Goal: Feedback & Contribution: Submit feedback/report problem

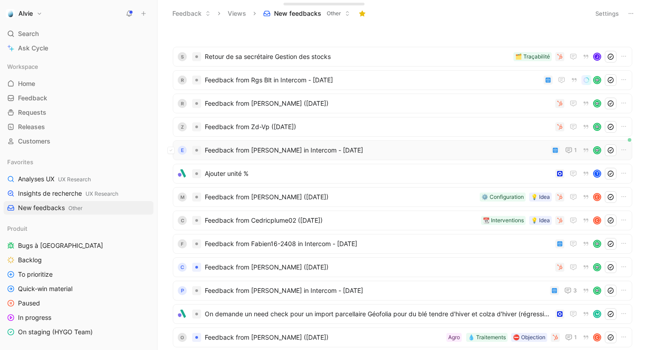
click at [281, 152] on span "Feedback from [PERSON_NAME] in Intercom - [DATE]" at bounding box center [376, 150] width 343 height 11
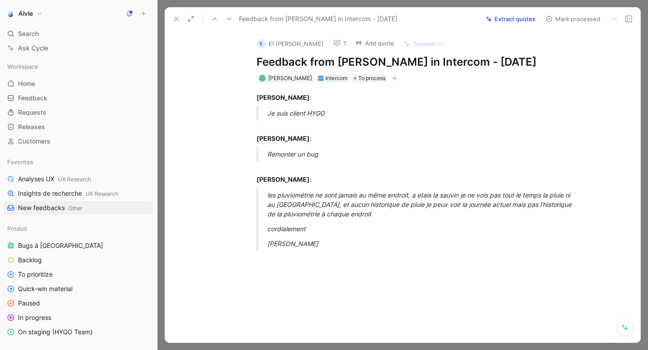
click at [334, 43] on icon at bounding box center [337, 43] width 7 height 7
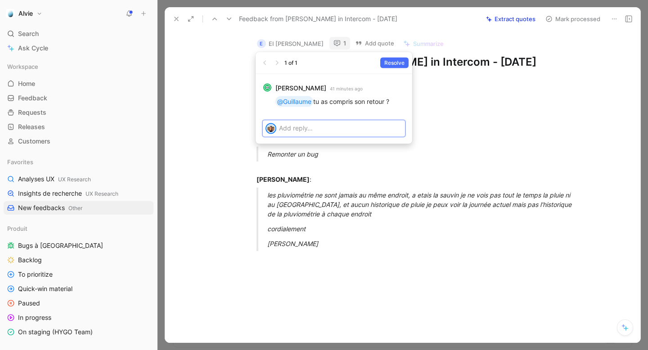
click at [334, 131] on p at bounding box center [340, 127] width 123 height 9
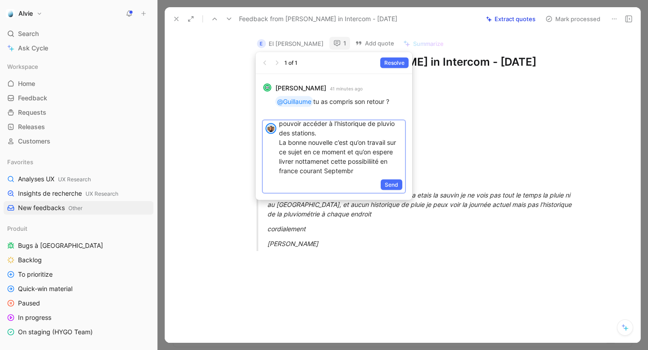
scroll to position [69, 0]
click at [305, 163] on p "Je me mets sur le clean des Cycle. C’est étonnant, c’est comme s’il disait que …" at bounding box center [340, 118] width 123 height 113
click at [293, 154] on p "Je me mets sur le clean des Cycle. C’est étonnant, c’est comme s’il disait que …" at bounding box center [340, 118] width 123 height 113
click at [329, 155] on p "Je me mets sur le clean des Cycle. C’est étonnant, c’est comme s’il disait que …" at bounding box center [340, 118] width 123 height 113
click at [323, 165] on p "Je me mets sur le clean des Cycle. C’est étonnant, c’est comme s’il disait que …" at bounding box center [340, 118] width 123 height 113
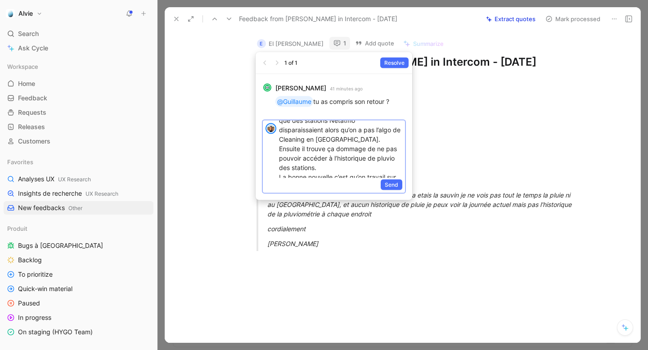
scroll to position [0, 0]
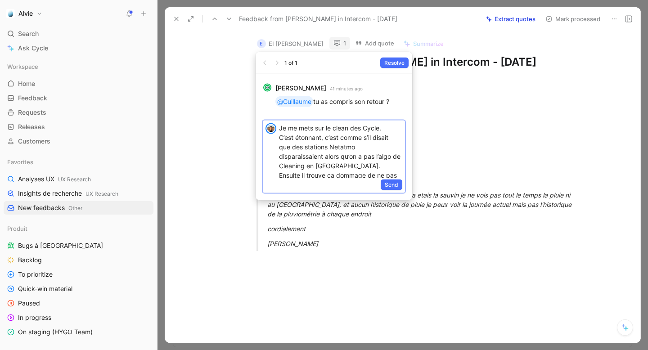
click at [329, 167] on p "Je me mets sur le clean des Cycle. C’est étonnant, c’est comme s’il disait que …" at bounding box center [340, 179] width 123 height 113
click at [396, 186] on span "Send" at bounding box center [392, 185] width 14 height 9
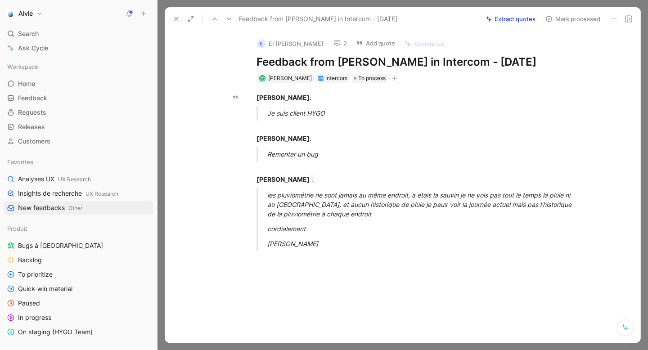
click at [179, 21] on icon at bounding box center [176, 18] width 7 height 7
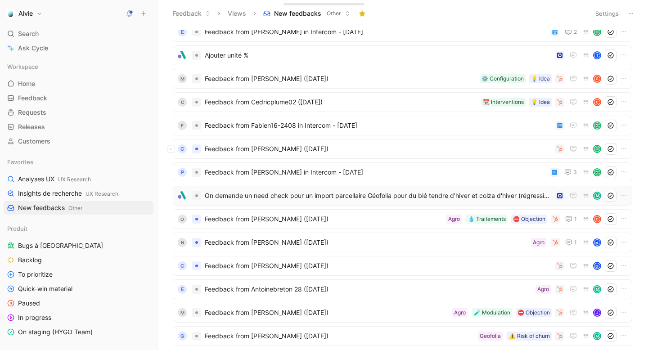
scroll to position [116, 0]
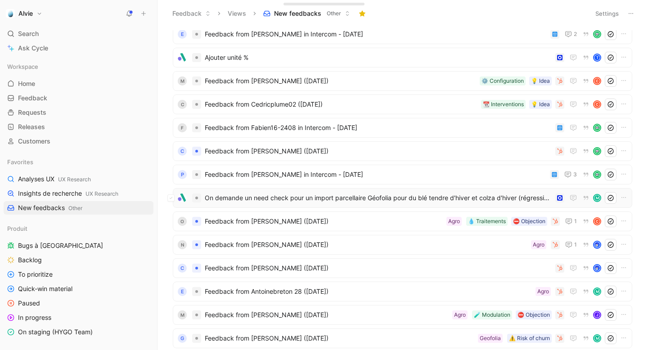
click at [299, 191] on div "On demande un need check pour un import parcellaire Géofolia pour du blé tendre…" at bounding box center [403, 198] width 460 height 20
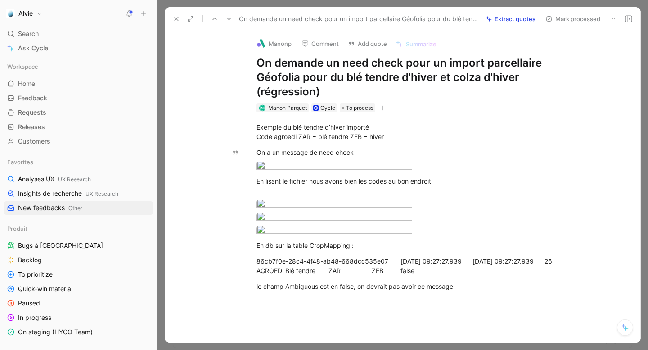
click at [175, 16] on icon at bounding box center [176, 18] width 7 height 7
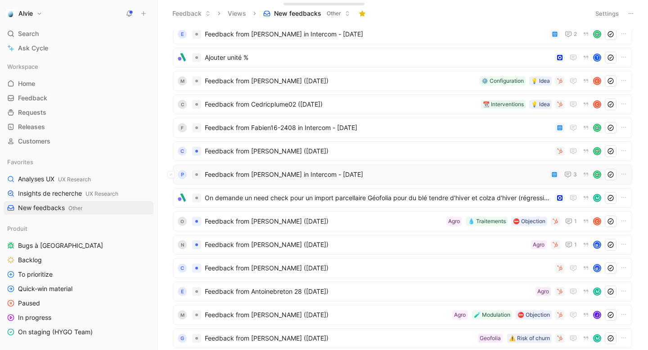
click at [260, 171] on span "Feedback from [PERSON_NAME] in Intercom - [DATE]" at bounding box center [376, 174] width 342 height 11
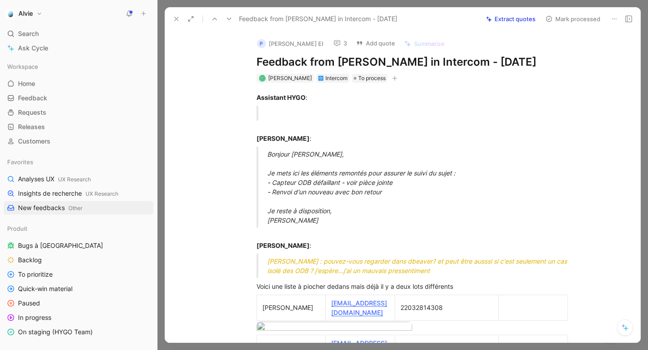
click at [348, 42] on button "3" at bounding box center [341, 43] width 22 height 13
click at [379, 45] on button "Add quote" at bounding box center [375, 43] width 47 height 13
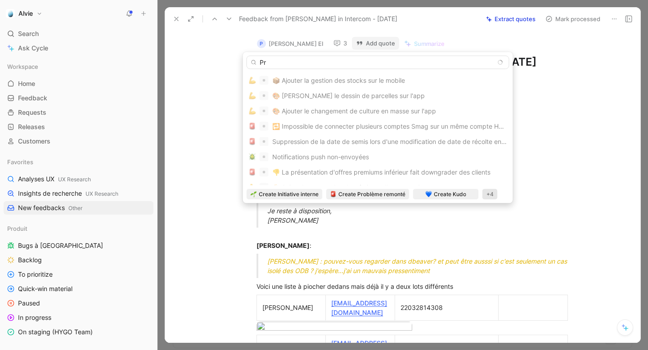
type input "P"
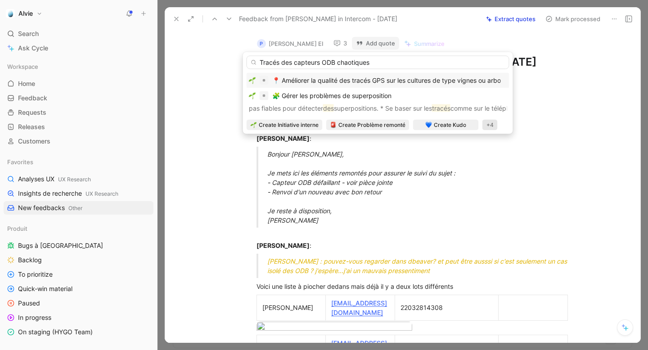
type input "Tracés des capteurs ODB chaotiques"
click at [493, 124] on div "+4" at bounding box center [490, 125] width 15 height 11
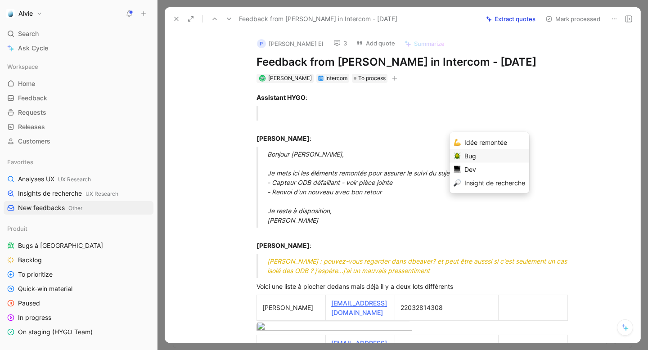
click at [480, 157] on div "Bug" at bounding box center [495, 156] width 61 height 11
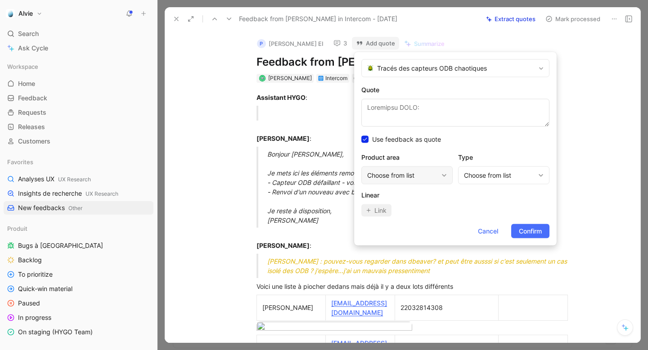
click at [427, 167] on div "Choose from list" at bounding box center [407, 176] width 91 height 18
click at [426, 171] on div "Choose from list" at bounding box center [402, 175] width 71 height 11
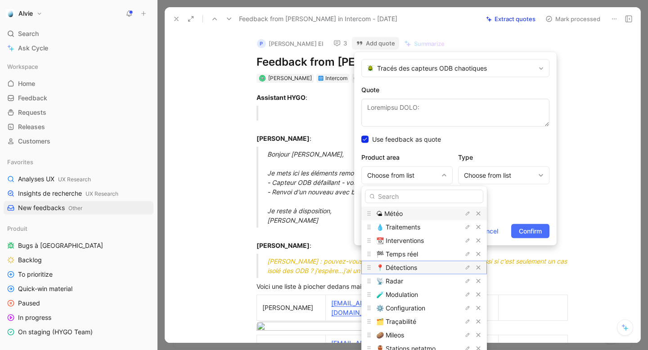
click at [407, 271] on span "📍 Détections" at bounding box center [396, 268] width 41 height 8
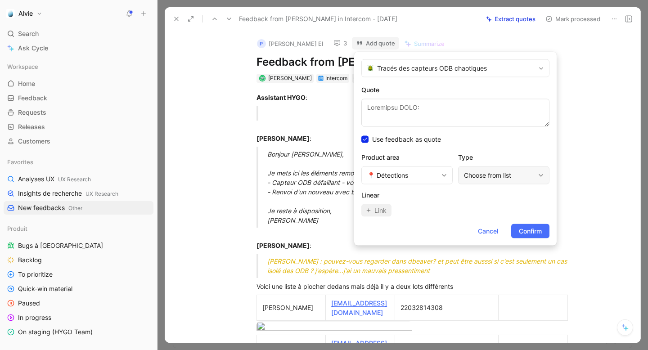
click at [506, 180] on div "Choose from list" at bounding box center [499, 175] width 71 height 11
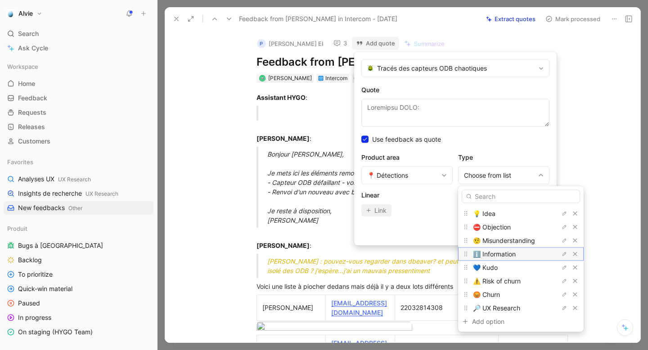
click at [499, 254] on span "ℹ️ Information" at bounding box center [494, 254] width 43 height 8
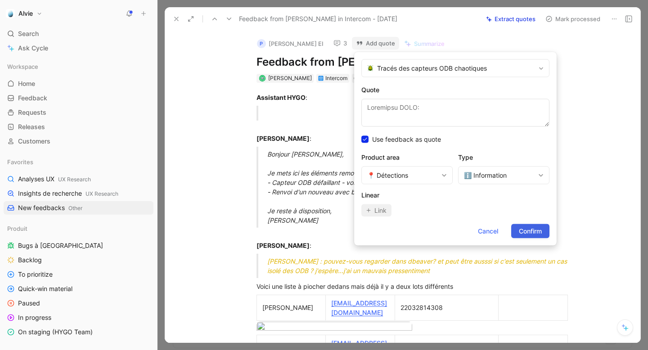
click at [528, 230] on span "Confirm" at bounding box center [530, 231] width 23 height 11
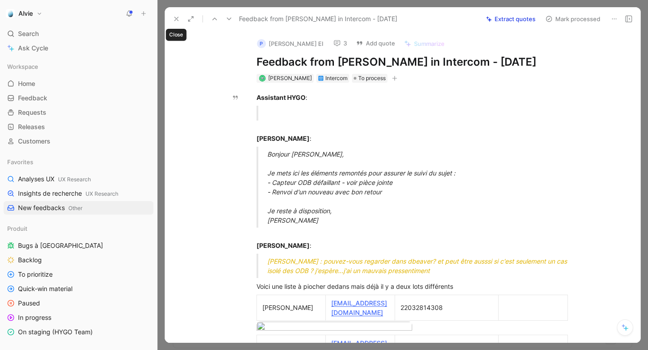
click at [172, 21] on button at bounding box center [176, 19] width 13 height 13
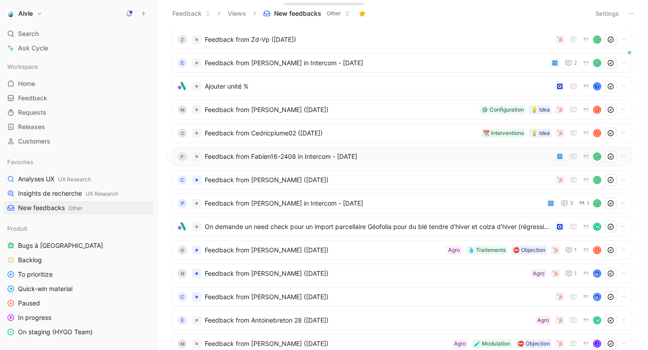
scroll to position [91, 0]
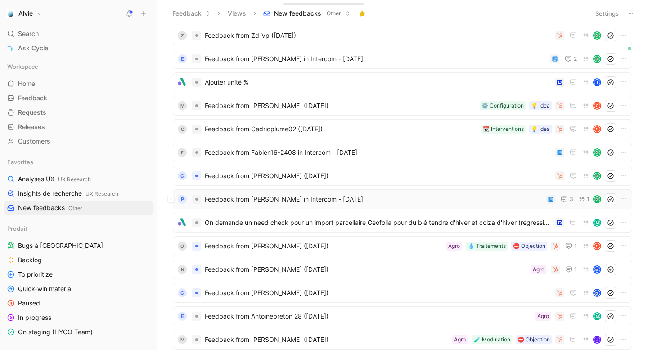
click at [245, 195] on span "Feedback from [PERSON_NAME] in Intercom - [DATE]" at bounding box center [374, 199] width 338 height 11
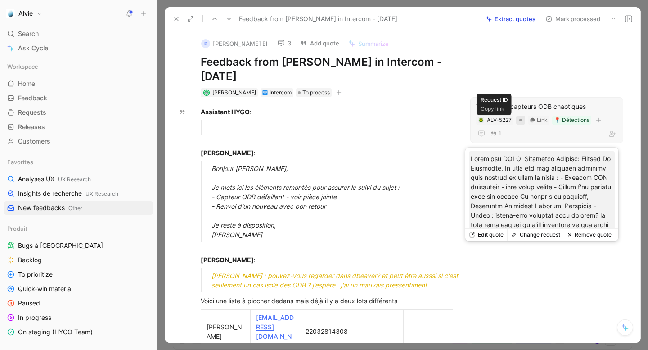
click at [516, 121] on div at bounding box center [520, 120] width 9 height 9
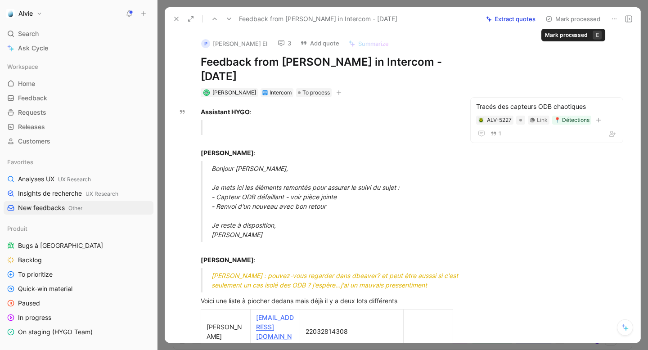
click at [572, 17] on button "Mark processed" at bounding box center [573, 19] width 63 height 13
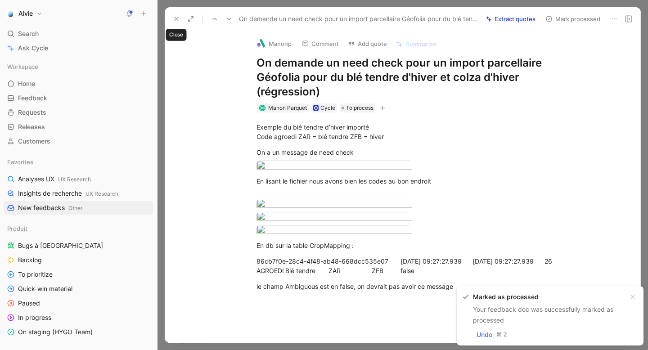
click at [177, 17] on icon at bounding box center [176, 18] width 7 height 7
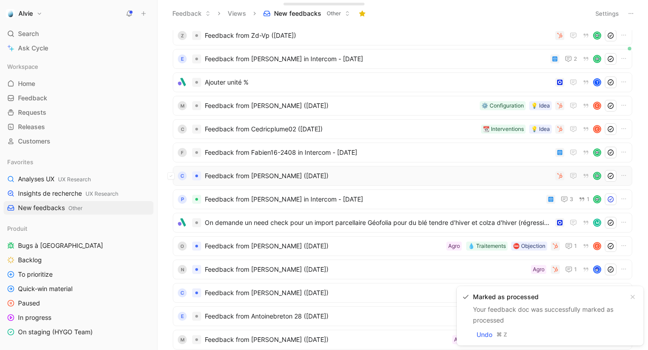
click at [280, 177] on span "Feedback from [PERSON_NAME] ([DATE])" at bounding box center [378, 176] width 347 height 11
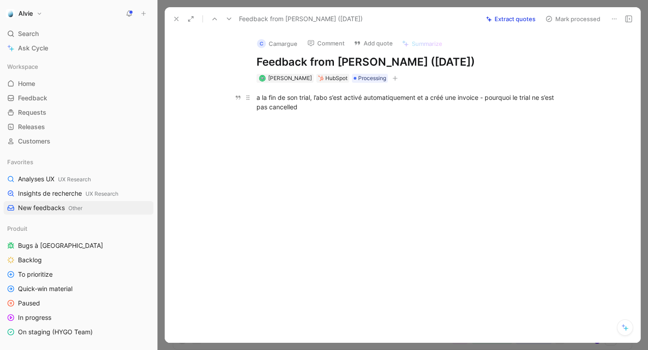
click at [344, 100] on div "a la fin de son trial, l’abo s’est activé automatiquement et a créé une invoice…" at bounding box center [413, 102] width 312 height 19
click at [322, 99] on div "a la fin de son trial, l’abo s’est activé automatiquement et a créé une invoice…" at bounding box center [413, 102] width 312 height 19
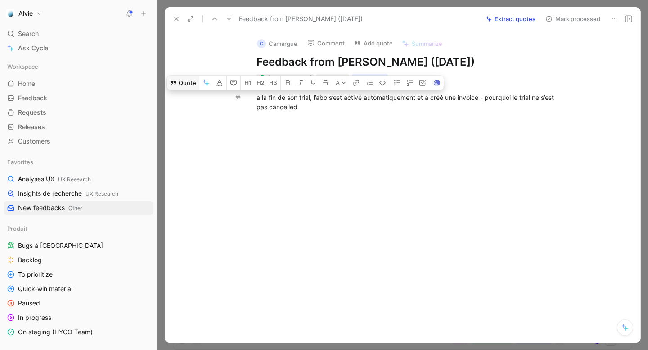
click at [188, 82] on button "Quote" at bounding box center [183, 83] width 32 height 14
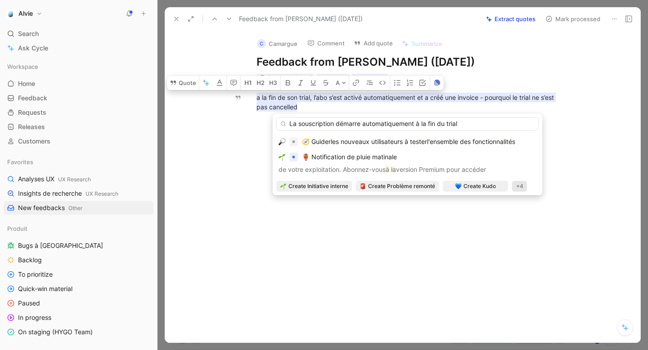
type input "La souscription démarre automatiquement à la fin du trial"
click at [520, 184] on div "+4" at bounding box center [519, 186] width 15 height 11
click at [514, 220] on div "Bug" at bounding box center [524, 217] width 61 height 11
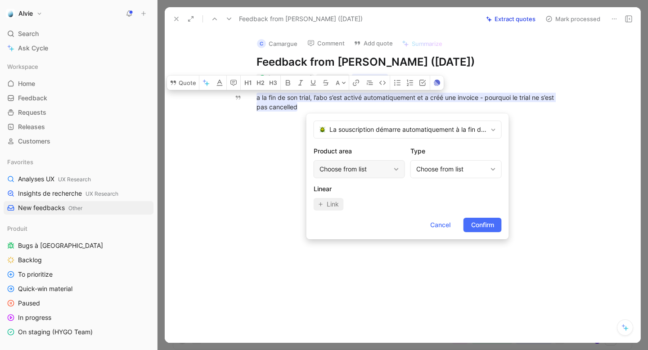
click at [348, 164] on div "Choose from list" at bounding box center [355, 169] width 71 height 11
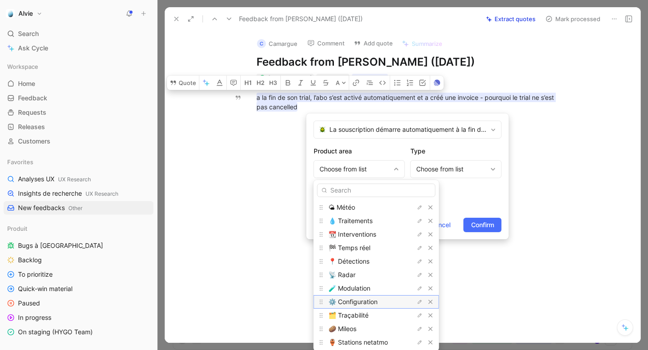
click at [359, 303] on span "⚙️ Configuration" at bounding box center [353, 302] width 49 height 8
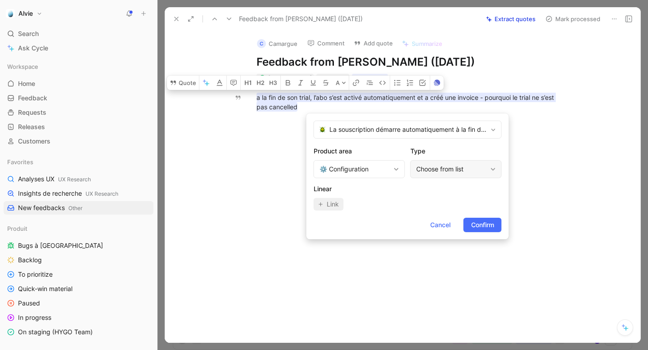
click at [444, 177] on div "Choose from list" at bounding box center [456, 169] width 91 height 18
click at [375, 165] on div "⚙️ Configuration" at bounding box center [355, 169] width 71 height 11
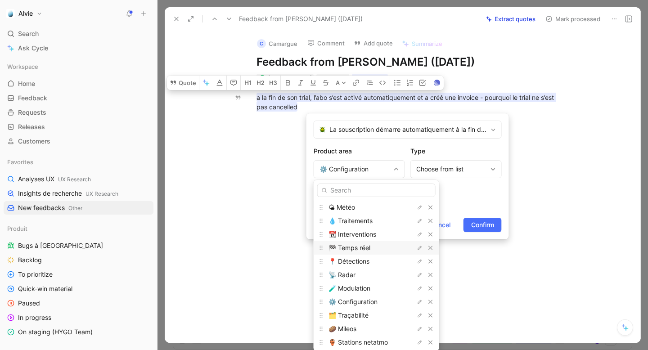
scroll to position [28, 0]
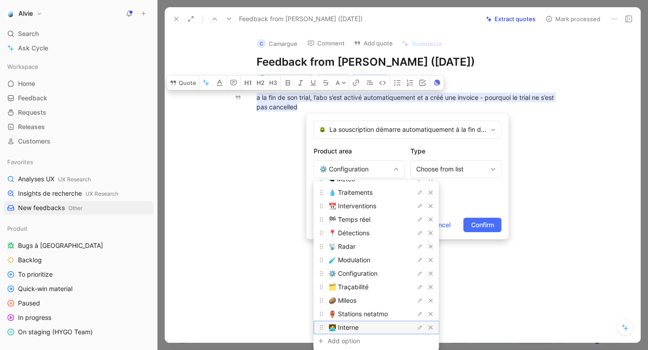
click at [362, 326] on div "🧑‍💻 Interne" at bounding box center [363, 327] width 68 height 11
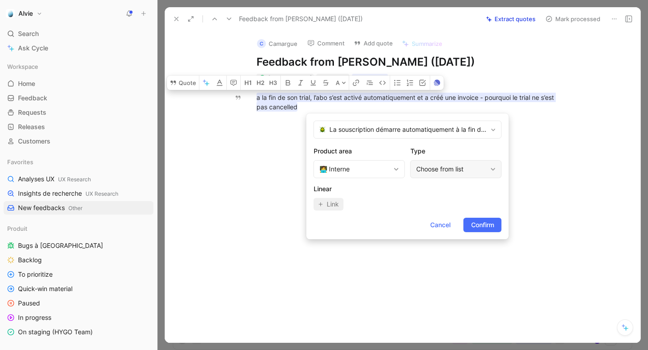
click at [446, 171] on div "Choose from list" at bounding box center [452, 169] width 71 height 11
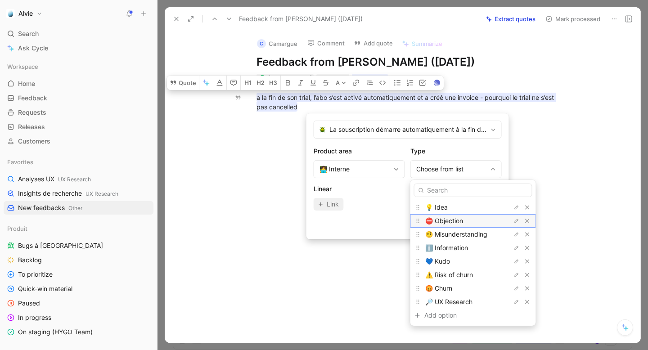
click at [460, 226] on div "⛔️ Objection" at bounding box center [460, 221] width 68 height 11
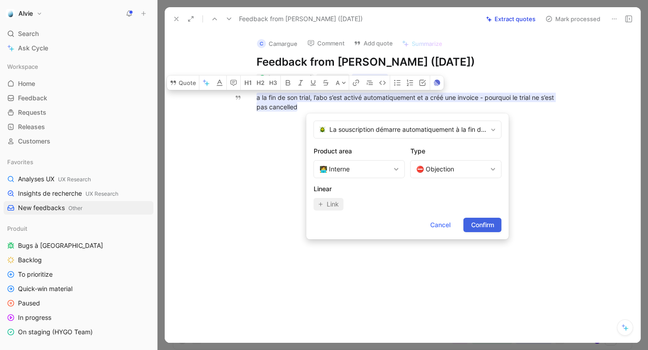
click at [472, 223] on span "Confirm" at bounding box center [482, 225] width 23 height 11
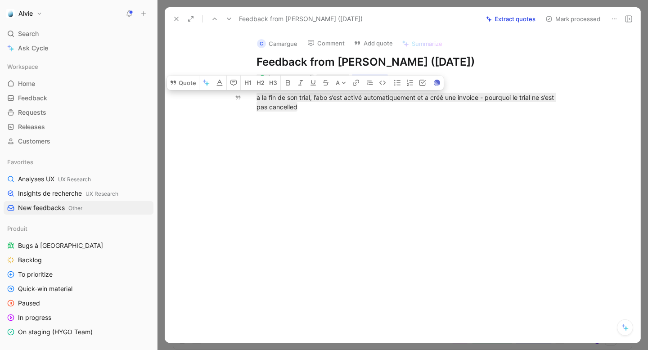
click at [561, 20] on button "Mark processed" at bounding box center [573, 19] width 63 height 13
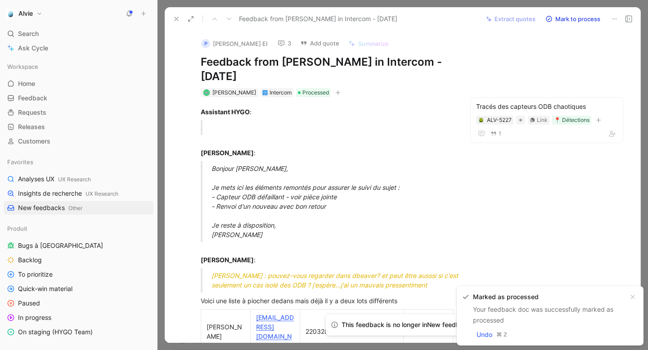
click at [174, 19] on icon at bounding box center [176, 18] width 7 height 7
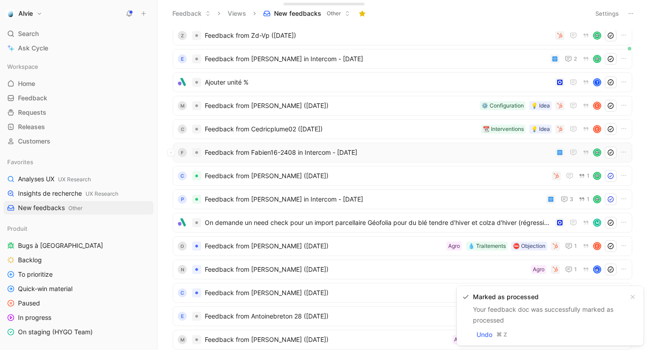
click at [322, 151] on span "Feedback from Fabien16-2408 in Intercom - [DATE]" at bounding box center [378, 152] width 347 height 11
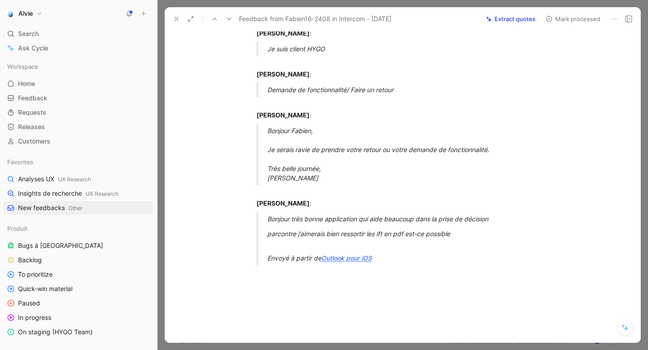
scroll to position [66, 0]
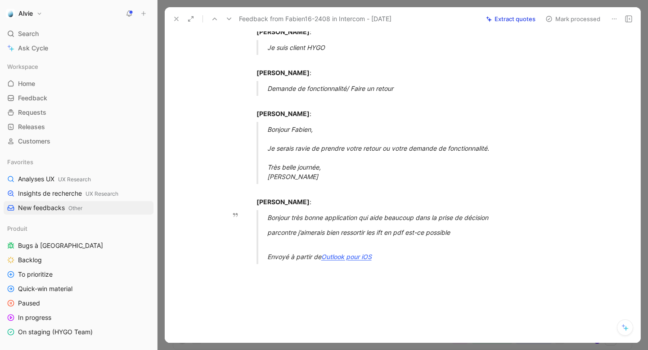
click at [317, 238] on div "parcontre j’aimerais bien ressortir les ift en pdf est-ce possible ​" at bounding box center [423, 237] width 312 height 19
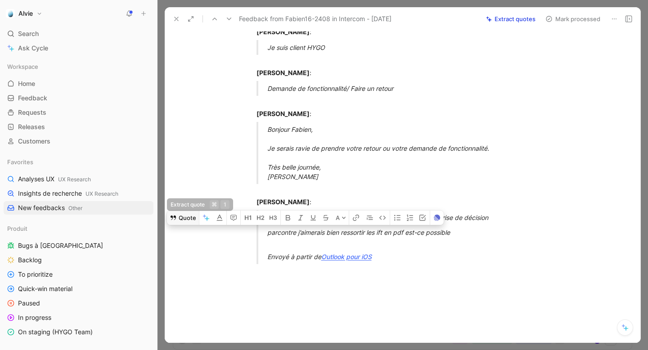
click at [181, 225] on button "Quote" at bounding box center [183, 218] width 32 height 14
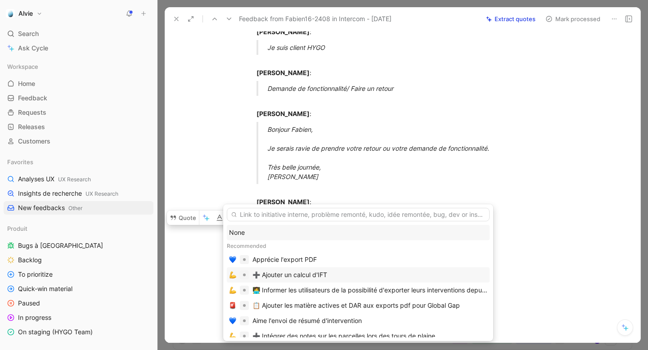
click at [287, 277] on div "➕ Ajouter un calcul d'IFT" at bounding box center [290, 275] width 75 height 11
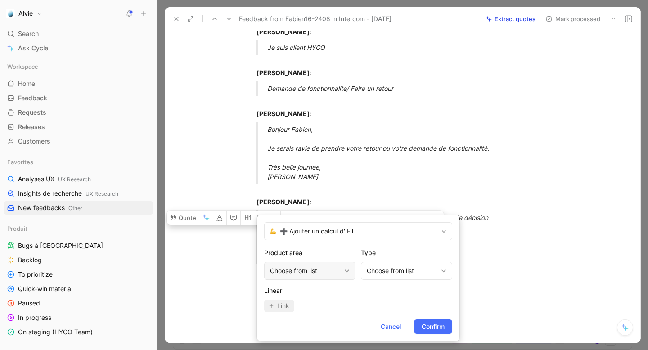
click at [317, 263] on div "Choose from list" at bounding box center [309, 271] width 91 height 18
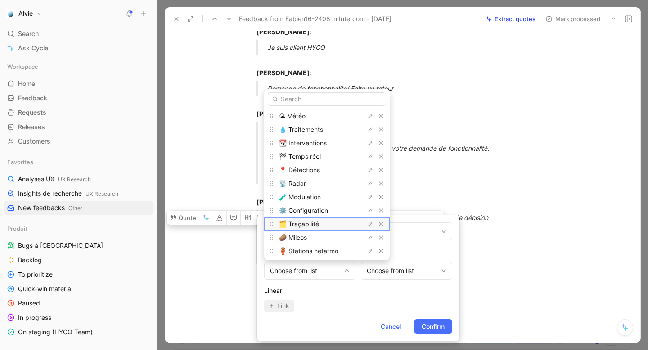
click at [308, 218] on div "🗂️ Traçabilité" at bounding box center [327, 224] width 126 height 14
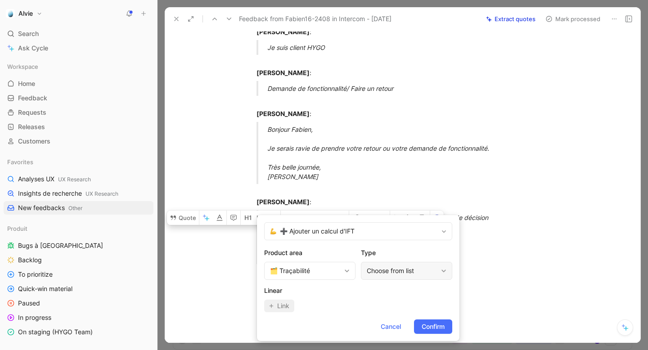
click at [406, 275] on div "Choose from list" at bounding box center [402, 271] width 71 height 11
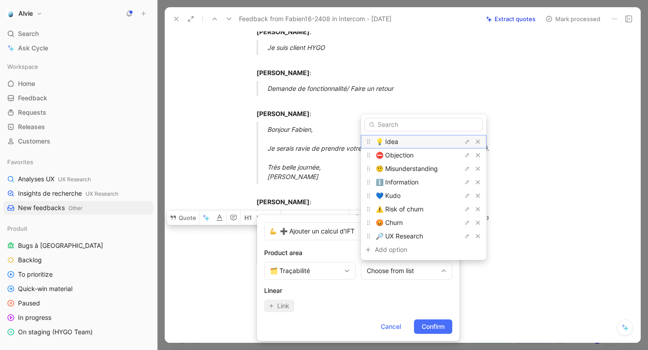
click at [416, 145] on div "💡 Idea" at bounding box center [410, 141] width 68 height 11
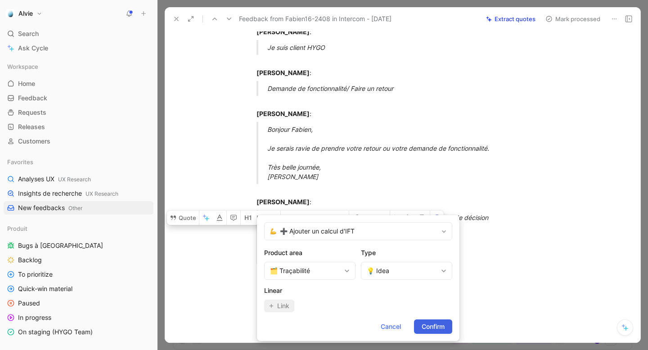
click at [435, 324] on span "Confirm" at bounding box center [433, 327] width 23 height 11
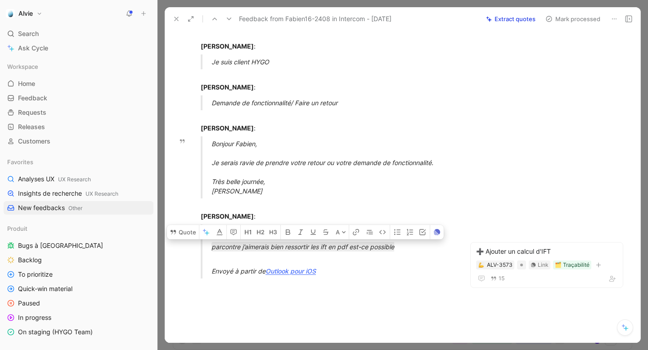
click at [390, 194] on div "Bonjour [PERSON_NAME], Je serais ravie de prendre votre retour ou votre demande…" at bounding box center [338, 167] width 253 height 57
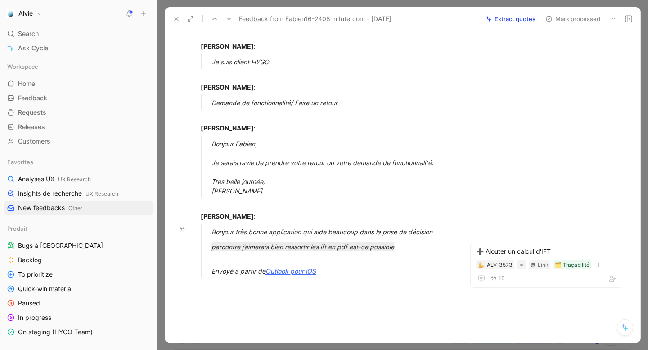
click at [363, 230] on div "Bonjour très bonne application qui aide beaucoup dans la prise de décision" at bounding box center [338, 231] width 253 height 9
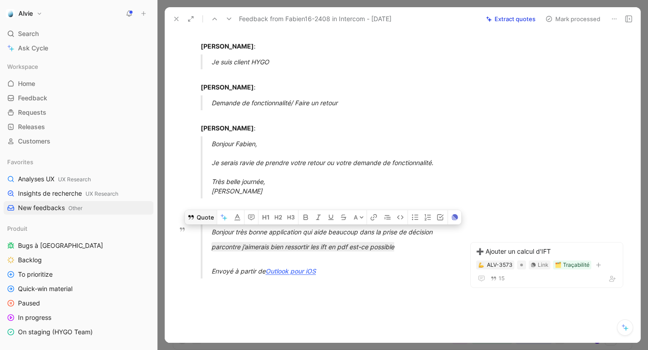
click at [205, 212] on button "Quote" at bounding box center [201, 217] width 32 height 14
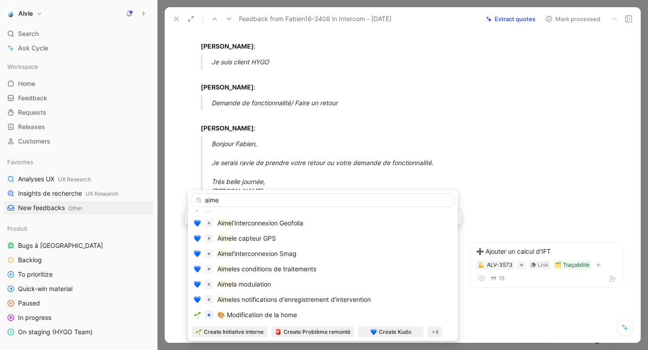
scroll to position [114, 0]
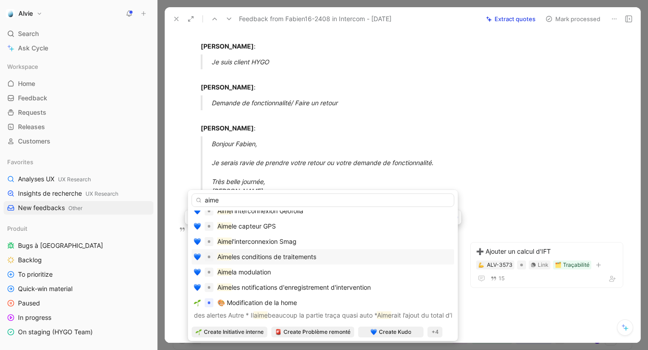
type input "aime"
click at [284, 253] on span "les conditions de traitements" at bounding box center [274, 257] width 85 height 8
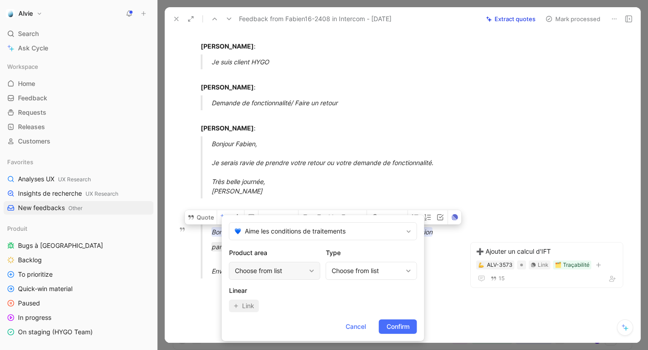
click at [294, 275] on div "Choose from list" at bounding box center [270, 271] width 71 height 11
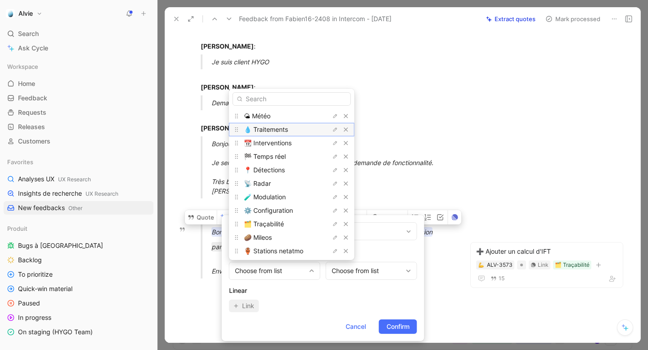
click at [295, 130] on div "💧 Traitements" at bounding box center [278, 129] width 68 height 11
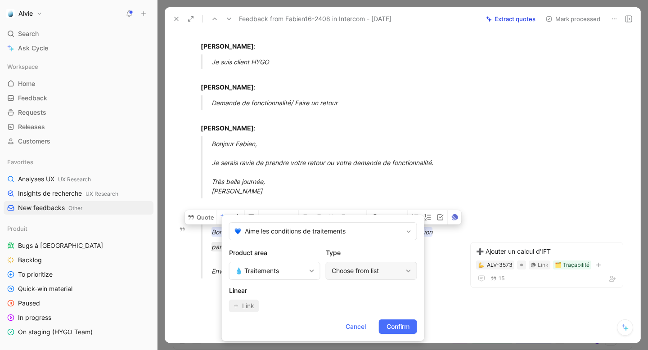
click at [357, 267] on div "Choose from list" at bounding box center [367, 271] width 71 height 11
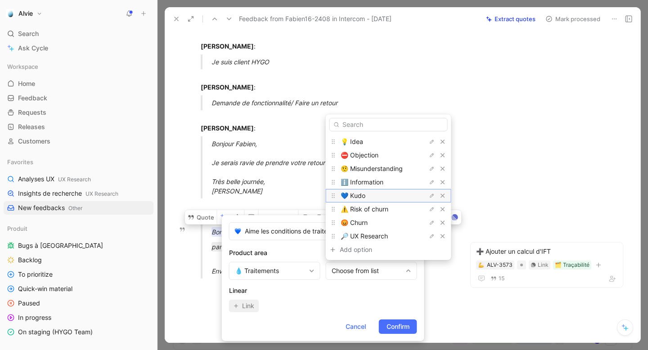
click at [373, 196] on div "💙 Kudo" at bounding box center [375, 195] width 68 height 11
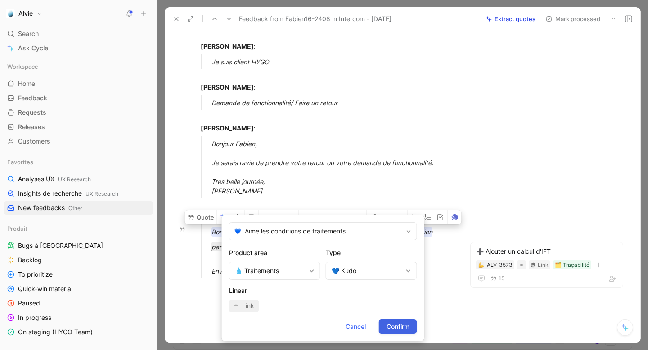
click at [399, 324] on span "Confirm" at bounding box center [398, 327] width 23 height 11
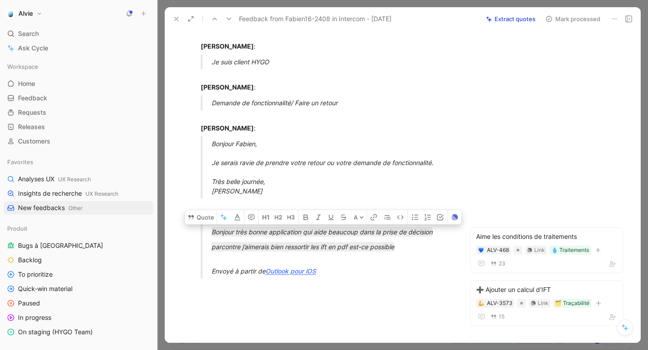
click at [560, 20] on button "Mark processed" at bounding box center [573, 19] width 63 height 13
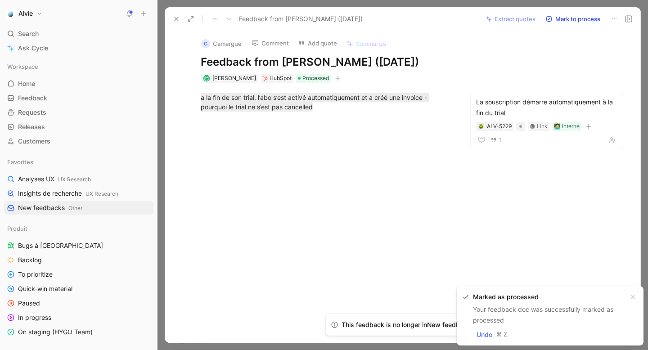
click at [173, 17] on icon at bounding box center [176, 18] width 7 height 7
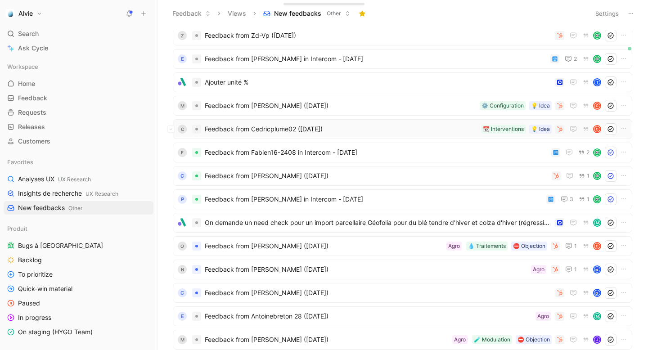
click at [249, 135] on div "C Feedback from Cedricplume02 ([DATE]) 💡 Idea 📆 Interventions C" at bounding box center [402, 129] width 453 height 12
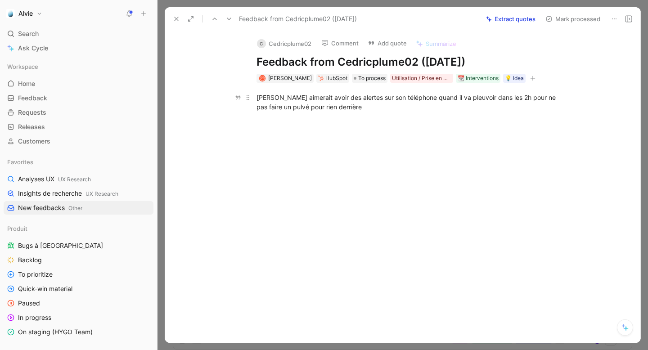
click at [315, 100] on div "[PERSON_NAME] aimerait avoir des alertes sur son téléphone quand il va pleuvoir…" at bounding box center [413, 102] width 312 height 19
click at [355, 43] on button "Comment" at bounding box center [339, 43] width 45 height 13
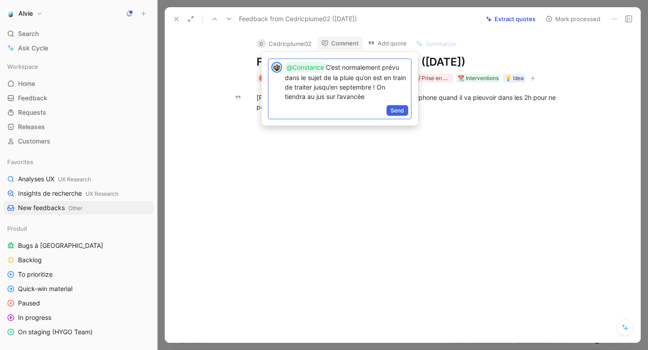
click at [396, 110] on span "Send" at bounding box center [398, 110] width 14 height 9
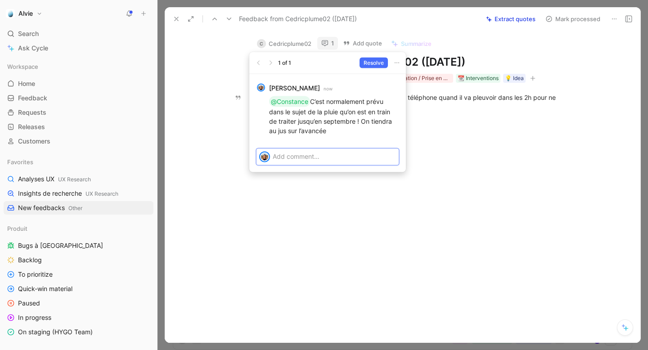
click at [457, 98] on div "[PERSON_NAME] aimerait avoir des alertes sur son téléphone quand il va pleuvoir…" at bounding box center [413, 102] width 312 height 19
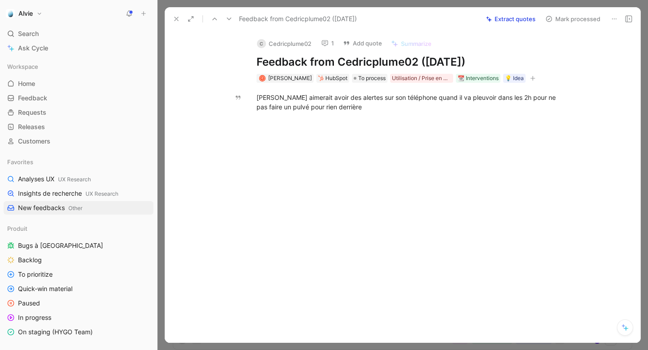
click at [457, 98] on div "[PERSON_NAME] aimerait avoir des alertes sur son téléphone quand il va pleuvoir…" at bounding box center [413, 102] width 312 height 19
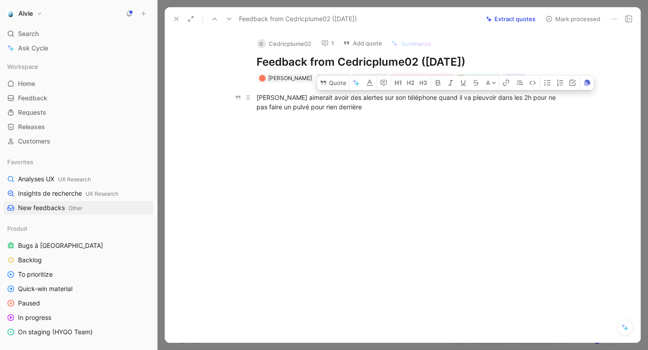
click at [456, 98] on div "[PERSON_NAME] aimerait avoir des alertes sur son téléphone quand il va pleuvoir…" at bounding box center [413, 102] width 312 height 19
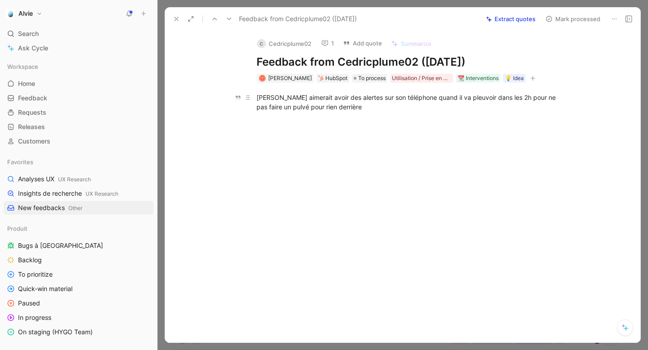
click at [456, 98] on div "[PERSON_NAME] aimerait avoir des alertes sur son téléphone quand il va pleuvoir…" at bounding box center [413, 102] width 312 height 19
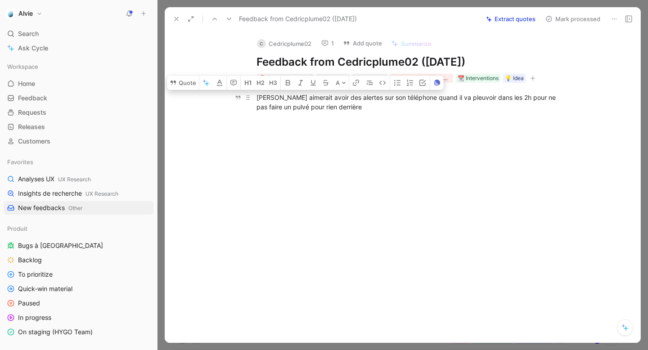
click at [456, 98] on div "[PERSON_NAME] aimerait avoir des alertes sur son téléphone quand il va pleuvoir…" at bounding box center [413, 102] width 312 height 19
click at [183, 87] on button "Quote" at bounding box center [183, 83] width 32 height 14
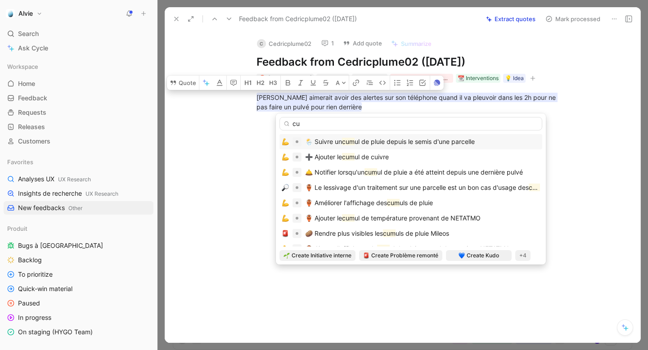
type input "c"
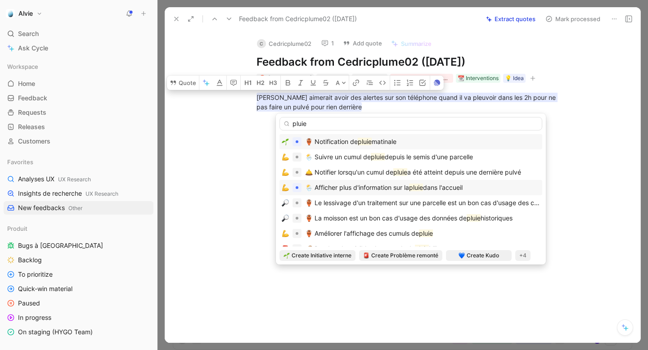
type input "pluie"
click at [408, 187] on span "🌦️ Afficher plus d'information sur la" at bounding box center [357, 188] width 104 height 8
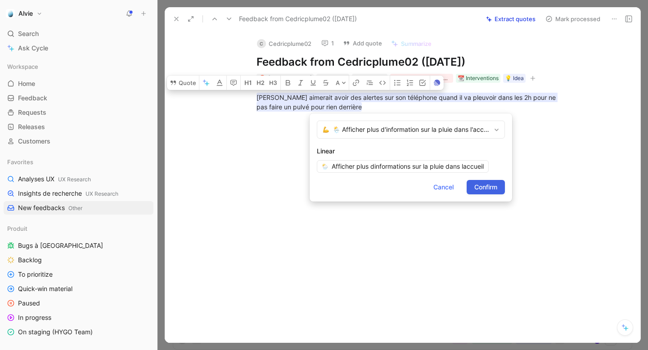
click at [480, 181] on button "Confirm" at bounding box center [486, 187] width 38 height 14
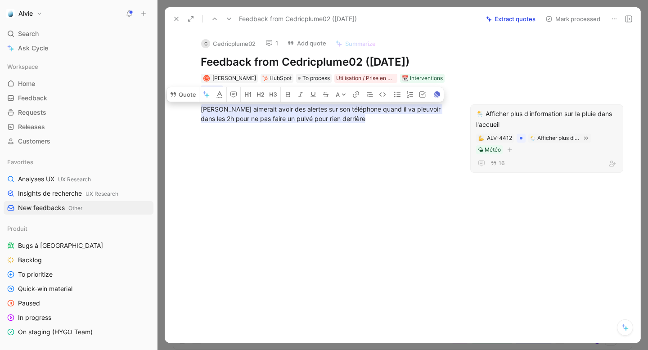
click at [533, 113] on div "🌦️ Afficher plus d'information sur la pluie dans l'accueil" at bounding box center [546, 120] width 141 height 22
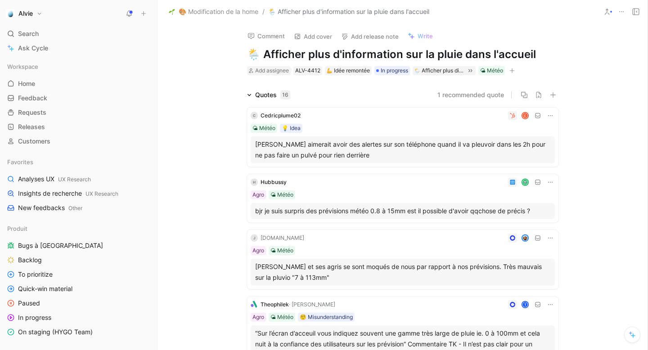
scroll to position [595, 0]
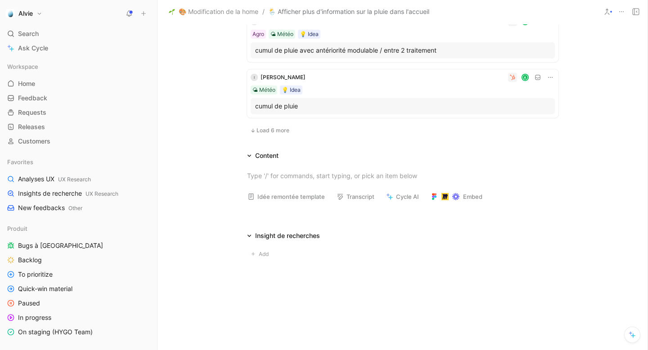
click at [265, 131] on span "Load 6 more" at bounding box center [273, 130] width 33 height 7
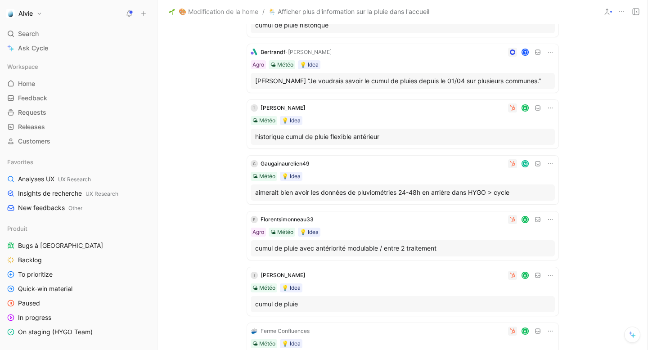
scroll to position [0, 0]
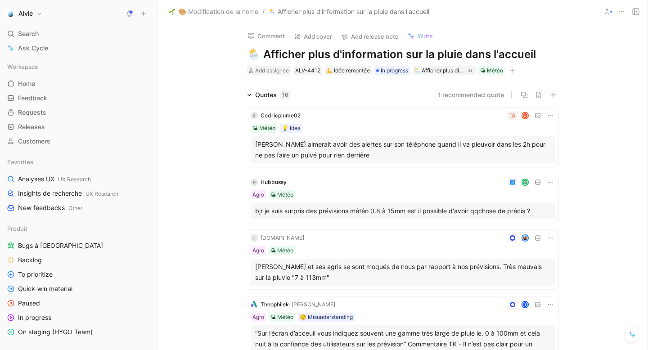
click at [233, 13] on span "🎨 Modification de la home" at bounding box center [219, 11] width 80 height 11
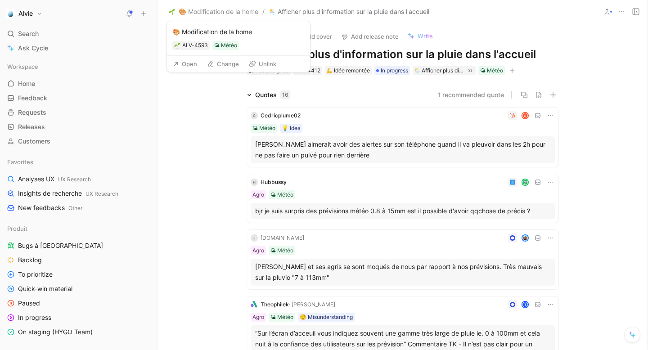
click at [192, 65] on button "Open" at bounding box center [185, 64] width 32 height 13
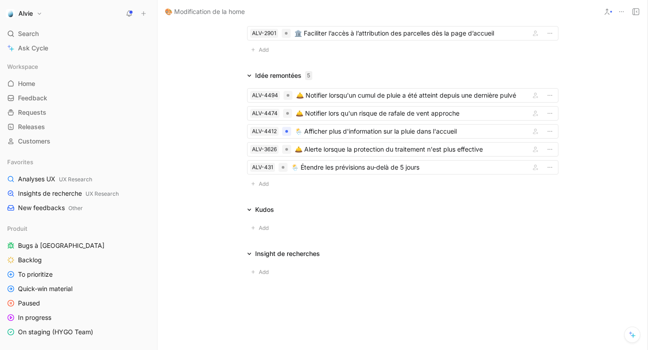
scroll to position [2184, 0]
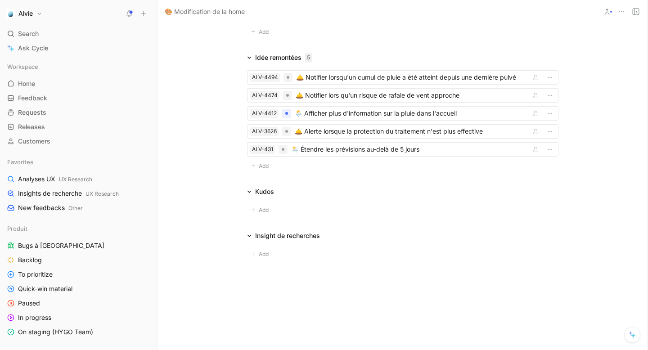
click at [127, 15] on use at bounding box center [130, 13] width 6 height 6
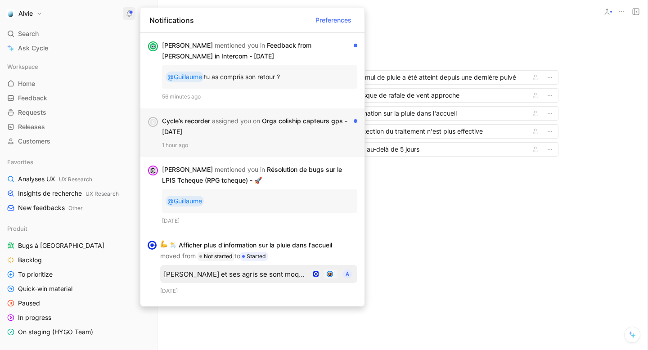
scroll to position [36, 0]
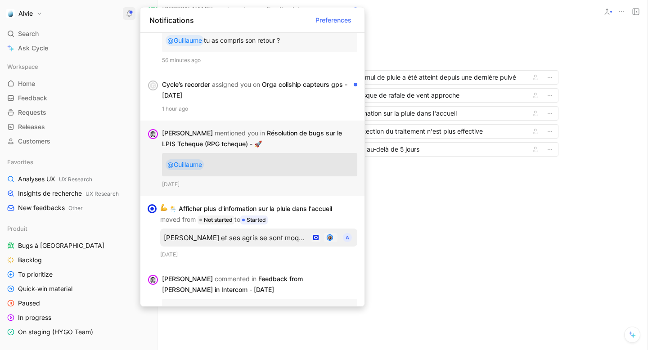
click at [276, 144] on div "[PERSON_NAME] mentioned you in Résolution de bugs sur le LPIS Tcheque (RPG tche…" at bounding box center [256, 139] width 188 height 22
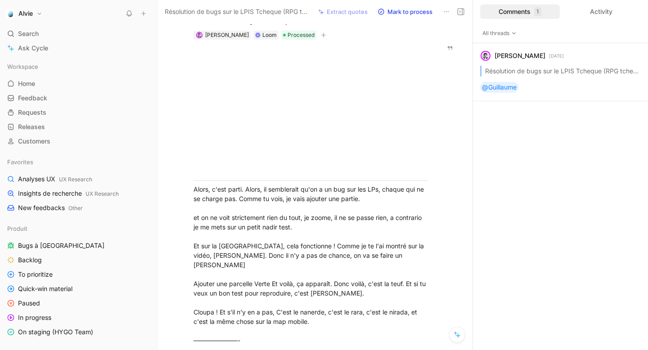
scroll to position [51, 0]
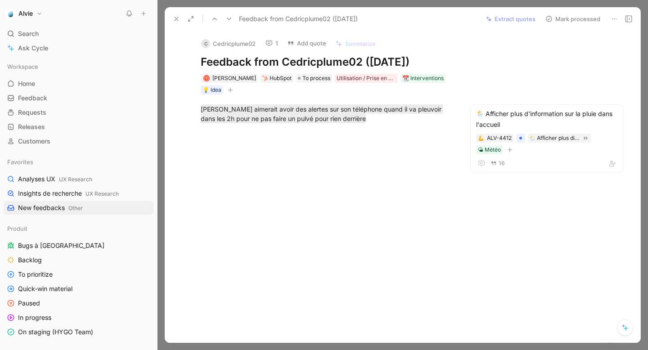
click at [274, 43] on button "1" at bounding box center [272, 43] width 21 height 13
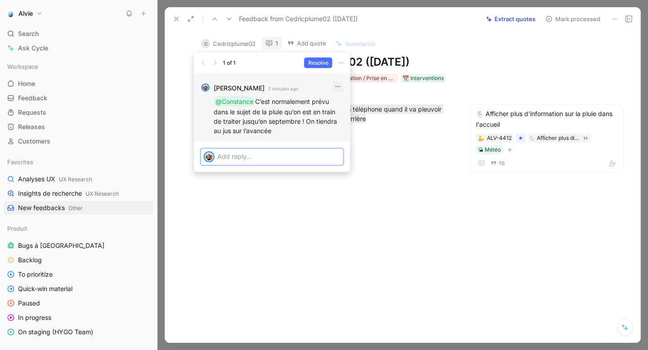
click at [339, 87] on icon "button" at bounding box center [338, 86] width 7 height 7
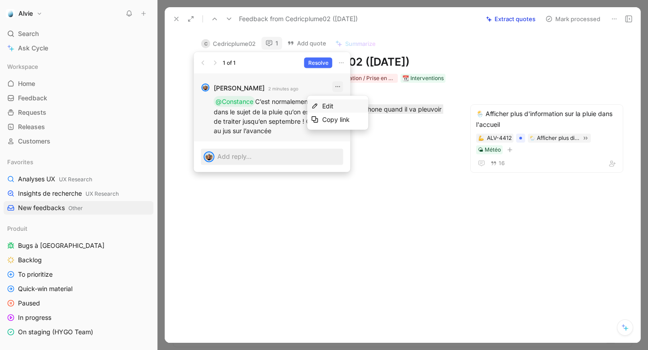
click at [327, 109] on span "Edit" at bounding box center [327, 106] width 11 height 8
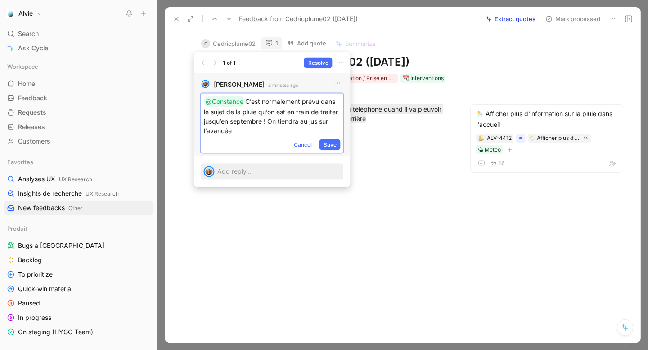
click at [246, 101] on p "@[PERSON_NAME]est normalement prévu dans le sujet de la pluie qu’on est en trai…" at bounding box center [272, 115] width 137 height 39
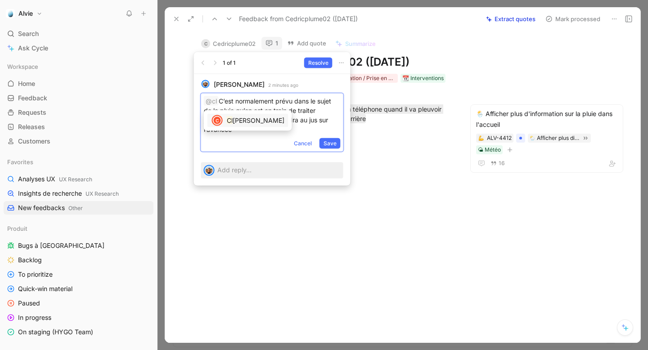
click at [245, 118] on span "[PERSON_NAME]" at bounding box center [259, 121] width 52 height 8
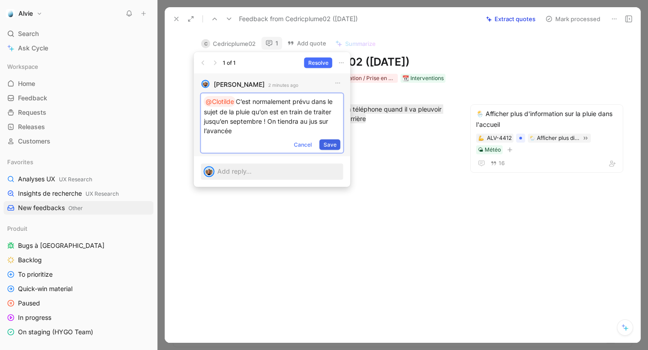
click at [332, 145] on span "Save" at bounding box center [330, 144] width 13 height 9
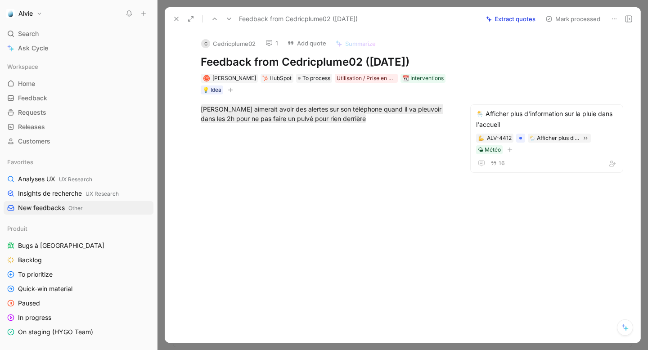
click at [563, 20] on button "Mark processed" at bounding box center [573, 19] width 63 height 13
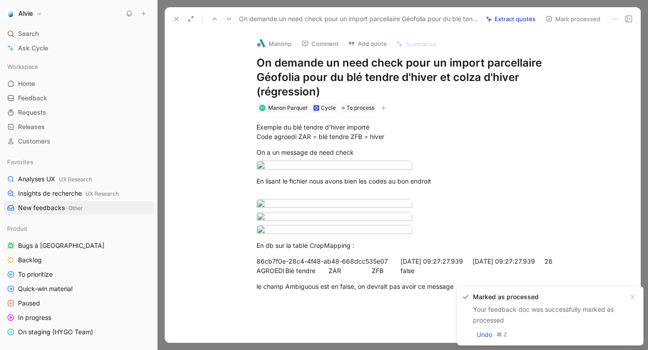
click at [177, 14] on button at bounding box center [176, 19] width 13 height 13
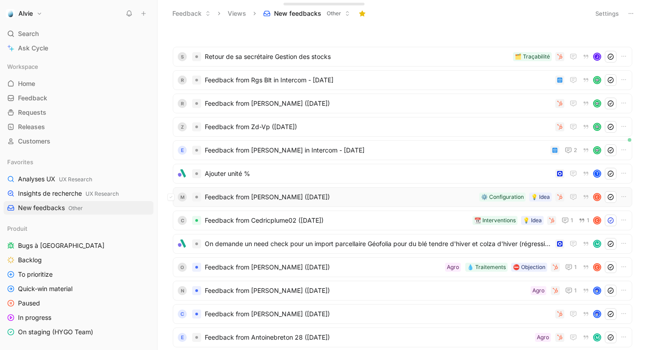
click at [283, 200] on span "Feedback from [PERSON_NAME] ([DATE])" at bounding box center [340, 197] width 271 height 11
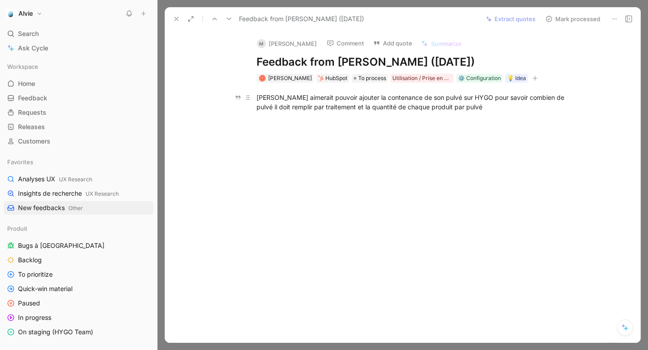
click at [326, 103] on div "[PERSON_NAME] aimerait pouvoir ajouter la contenance de son pulvé sur HYGO pour…" at bounding box center [413, 102] width 312 height 19
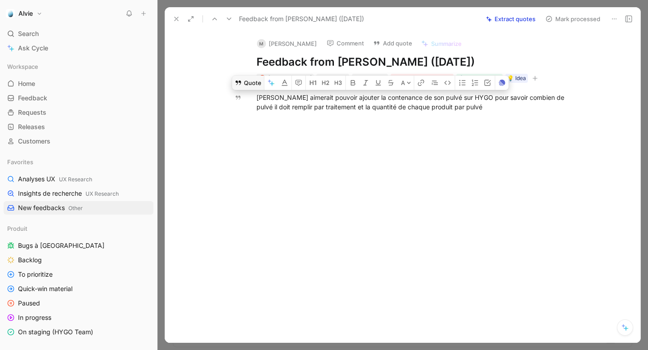
click at [243, 90] on button "Quote" at bounding box center [248, 83] width 32 height 14
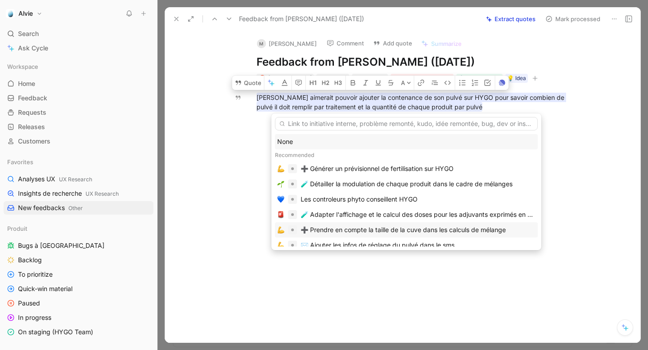
click at [357, 227] on div "➕ Prendre en compte la taille de la cuve dans les calculs de mélange" at bounding box center [403, 230] width 205 height 11
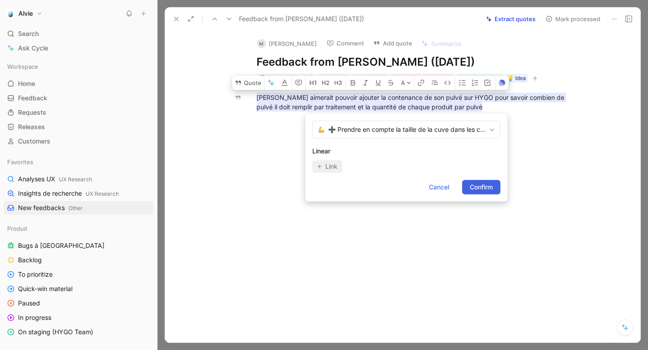
click at [495, 189] on button "Confirm" at bounding box center [481, 187] width 38 height 14
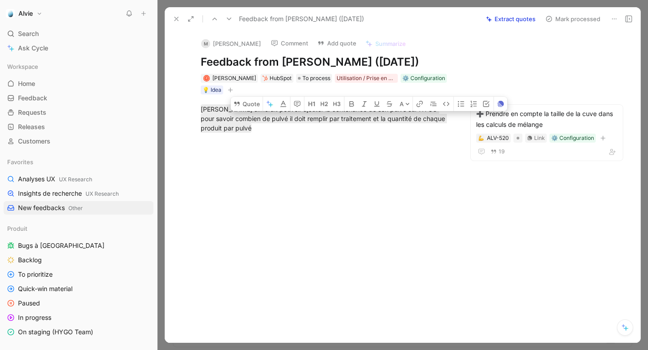
click at [555, 18] on button "Mark processed" at bounding box center [573, 19] width 63 height 13
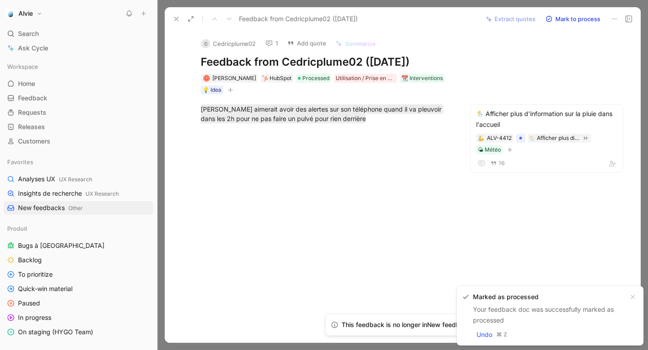
click at [173, 18] on icon at bounding box center [176, 18] width 7 height 7
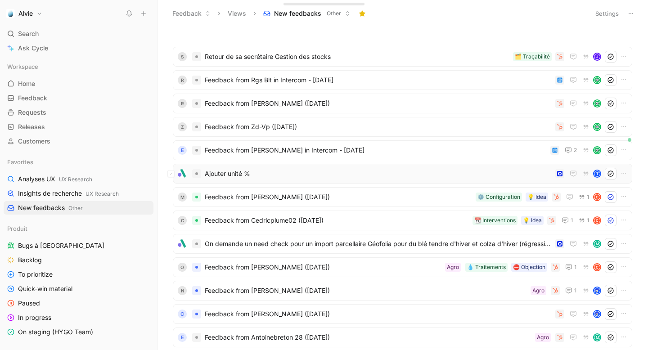
click at [338, 172] on span "Ajouter unité %" at bounding box center [378, 173] width 347 height 11
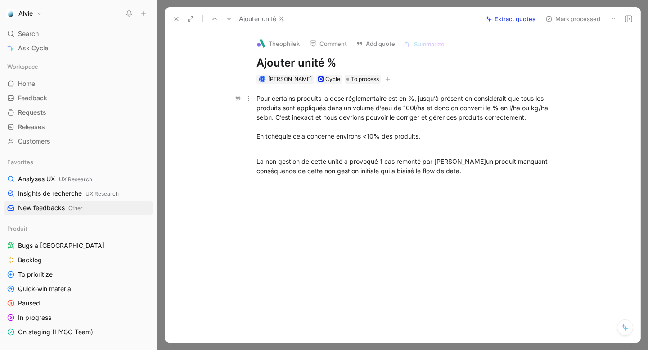
click at [337, 111] on div "Pour certains produits la dose réglementaire est en %, jusqu’à présent on consi…" at bounding box center [413, 122] width 312 height 57
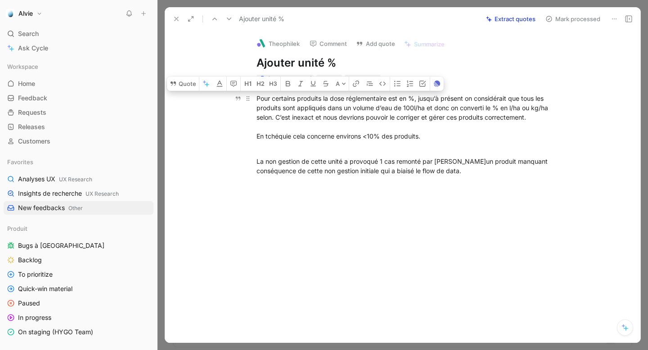
click at [336, 112] on div "Pour certains produits la dose réglementaire est en %, jusqu’à présent on consi…" at bounding box center [413, 122] width 312 height 57
drag, startPoint x: 431, startPoint y: 172, endPoint x: 240, endPoint y: 87, distance: 209.0
click at [240, 87] on div "Pour certains produits la dose réglementaire est en %, jusqu’à présent on consi…" at bounding box center [412, 135] width 457 height 102
click at [208, 83] on icon at bounding box center [206, 84] width 5 height 5
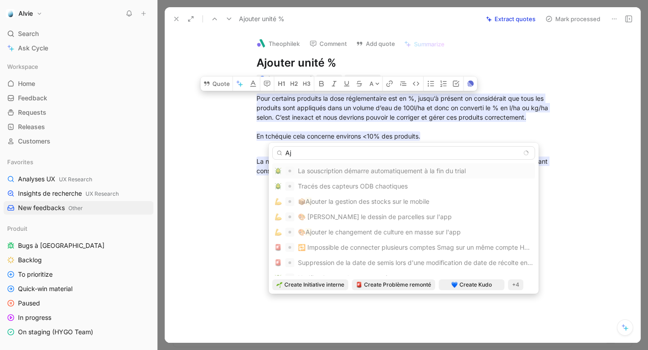
type input "A"
click at [287, 156] on input "Gérer les" at bounding box center [403, 153] width 263 height 14
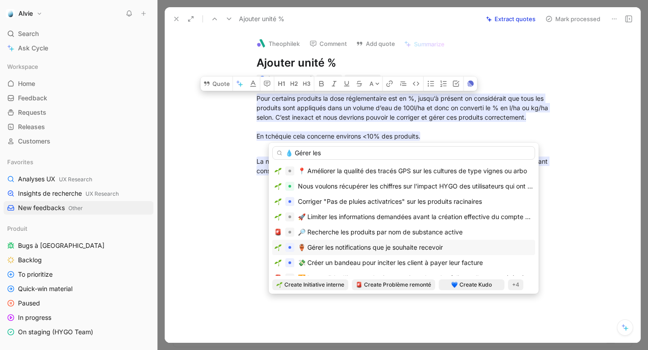
click at [335, 154] on input "💧 Gérer les" at bounding box center [403, 153] width 263 height 14
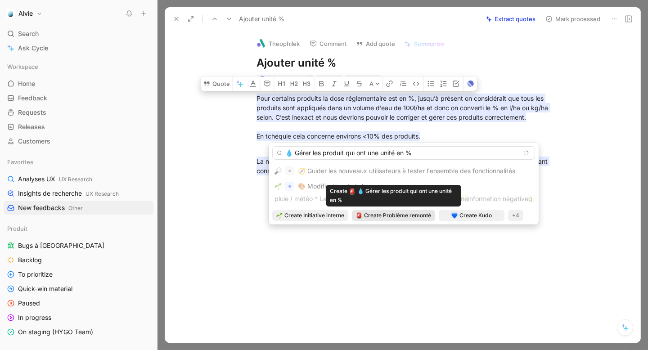
type input "💧 Gérer les produit qui ont une unité en %"
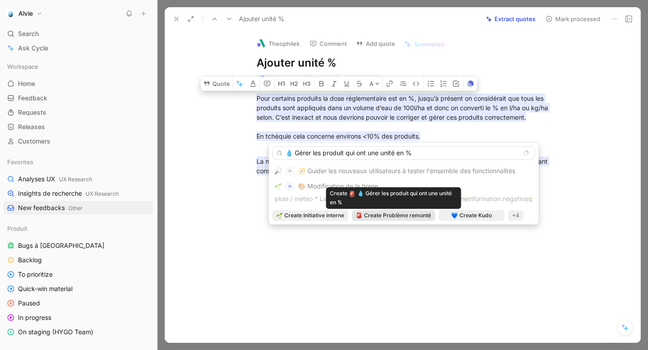
click at [425, 214] on span "Create Problème remonté" at bounding box center [397, 215] width 67 height 9
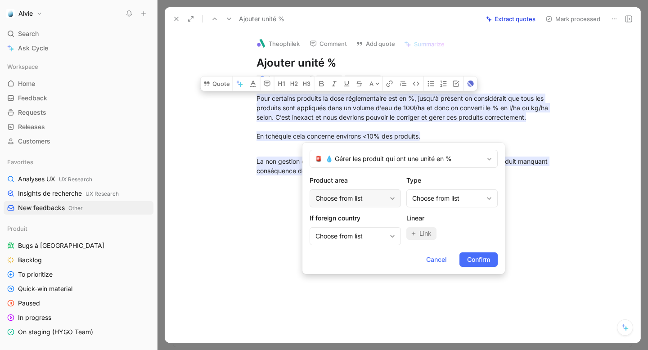
click at [388, 195] on div "Choose from list" at bounding box center [355, 199] width 91 height 18
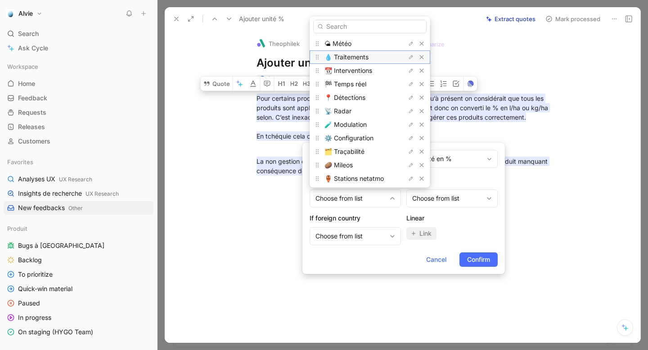
click at [367, 58] on span "💧 Traitements" at bounding box center [347, 57] width 44 height 8
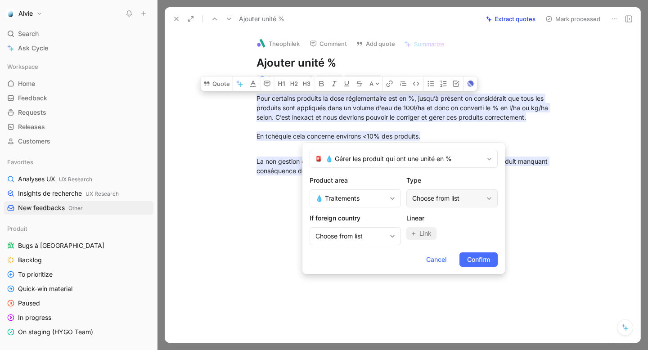
click at [429, 194] on div "Choose from list" at bounding box center [447, 198] width 71 height 11
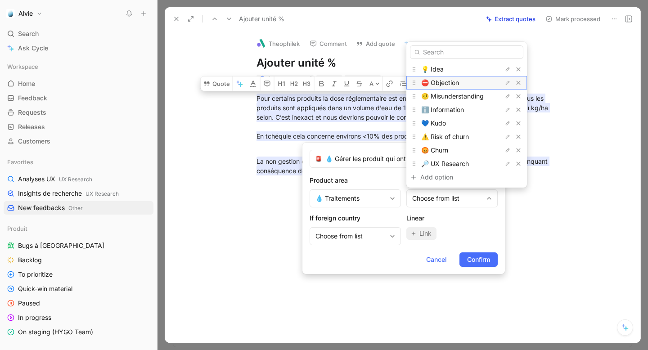
click at [443, 80] on span "⛔️ Objection" at bounding box center [440, 83] width 38 height 8
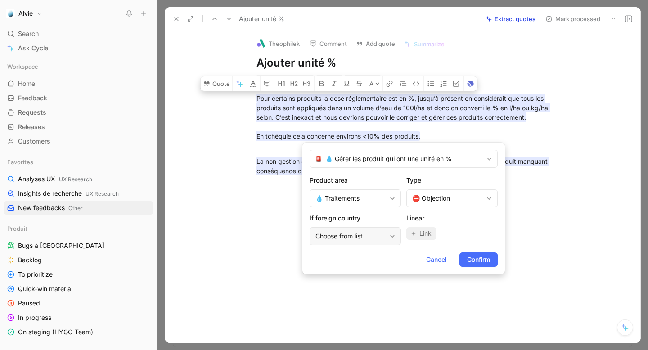
click at [393, 234] on icon at bounding box center [392, 236] width 5 height 5
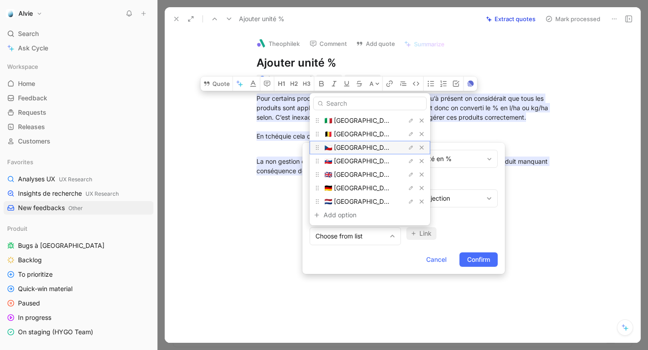
click at [370, 146] on div "🇨🇿 [GEOGRAPHIC_DATA]" at bounding box center [359, 147] width 68 height 11
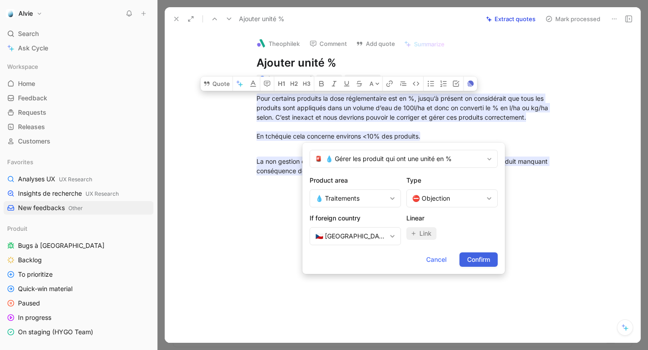
click at [479, 262] on span "Confirm" at bounding box center [478, 259] width 23 height 11
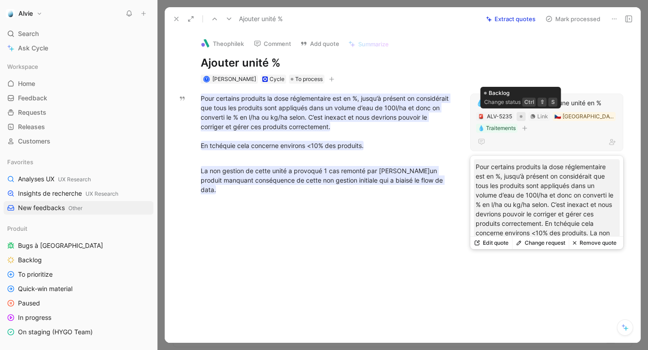
click at [525, 117] on div at bounding box center [521, 116] width 9 height 9
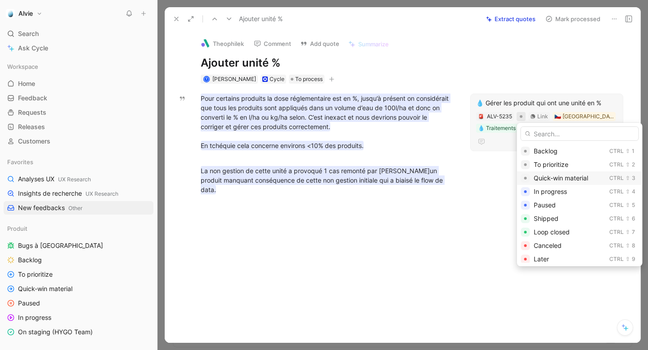
click at [541, 172] on div "Quick-win material Ctrl ⇧ 3" at bounding box center [580, 179] width 126 height 14
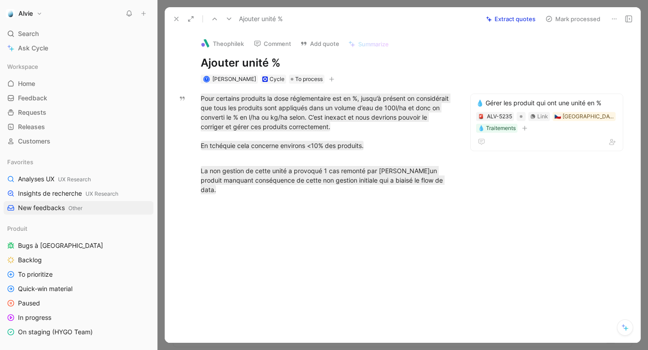
click at [580, 15] on button "Mark processed" at bounding box center [573, 19] width 63 height 13
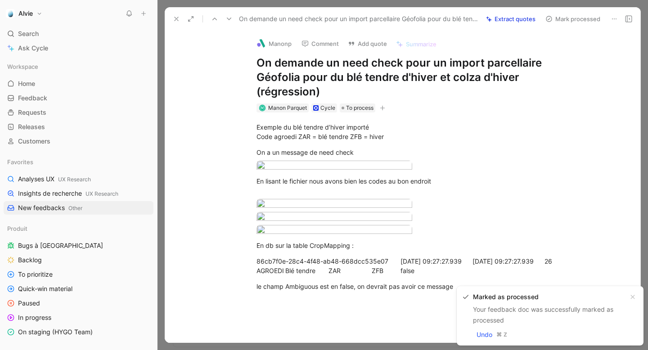
click at [177, 17] on icon at bounding box center [176, 18] width 7 height 7
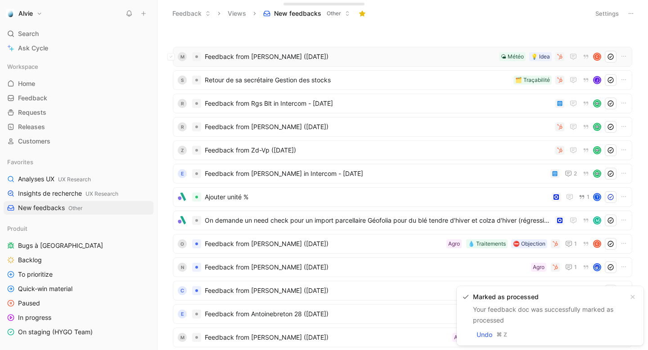
click at [245, 60] on span "Feedback from Morgan Polisset (Aug 19, 2025)" at bounding box center [350, 56] width 291 height 11
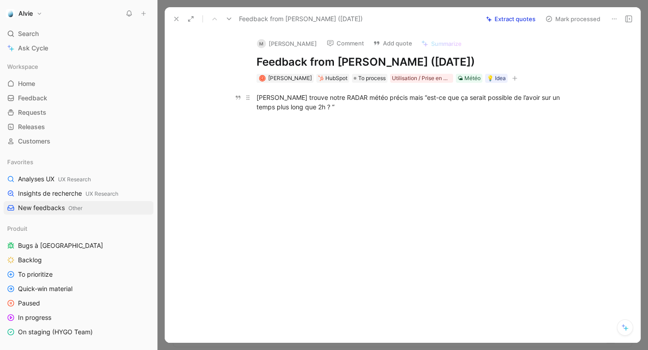
click at [406, 97] on div "M. Polisset trouve notre RADAR météo précis mais “est-ce que ça serait possible…" at bounding box center [413, 102] width 312 height 19
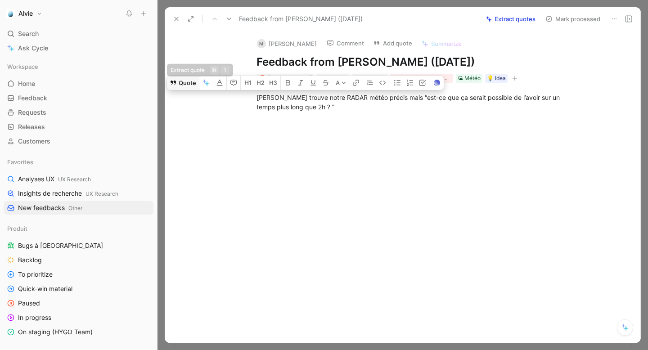
click at [189, 83] on button "Quote" at bounding box center [183, 83] width 32 height 14
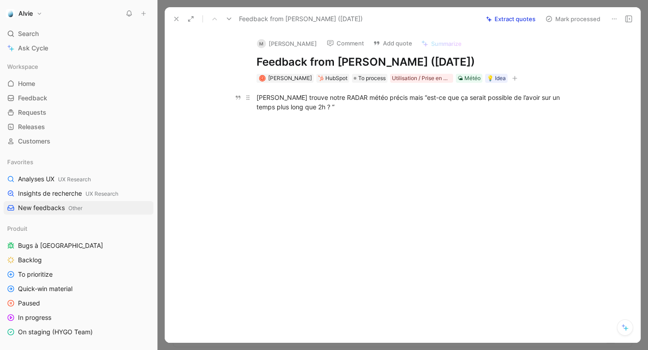
drag, startPoint x: 407, startPoint y: 95, endPoint x: 407, endPoint y: 107, distance: 11.7
click at [407, 107] on div "M. Polisset trouve notre RADAR météo précis mais “est-ce que ça serait possible…" at bounding box center [413, 102] width 312 height 19
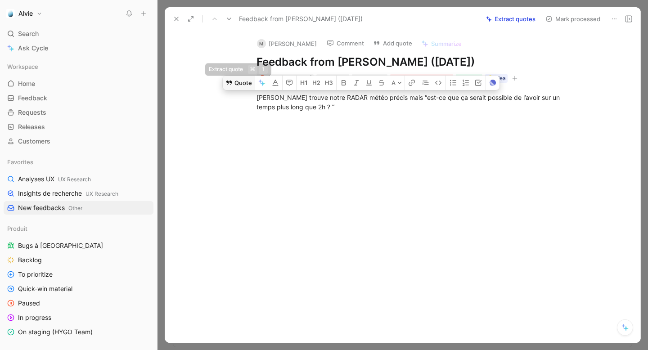
click at [235, 82] on button "Quote" at bounding box center [239, 83] width 32 height 14
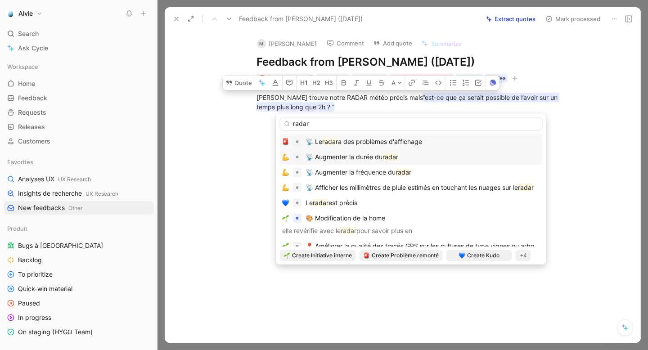
type input "radar"
click at [329, 156] on span "📡 Augmenter la durée du" at bounding box center [344, 157] width 77 height 8
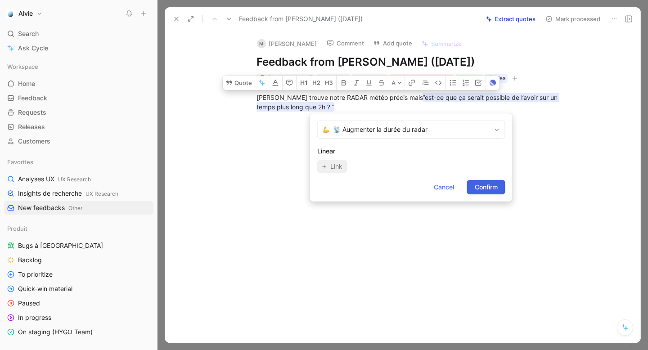
click at [501, 186] on button "Confirm" at bounding box center [486, 187] width 38 height 14
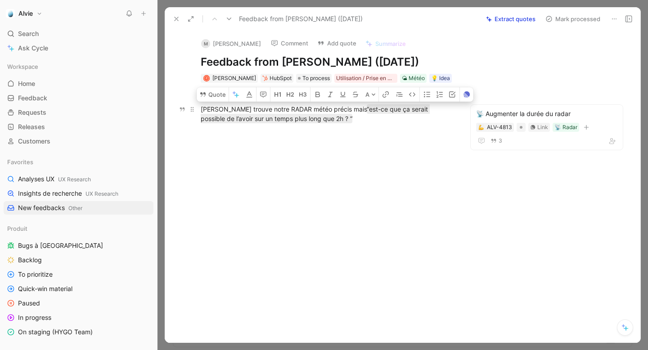
click at [272, 109] on div "M. Polisset trouve notre RADAR météo précis mais “est-ce que ça serait possible…" at bounding box center [327, 113] width 253 height 19
drag, startPoint x: 335, startPoint y: 110, endPoint x: 197, endPoint y: 107, distance: 137.4
click at [197, 107] on p "M. Polisset trouve notre RADAR météo précis mais “est-ce que ça serait possible…" at bounding box center [327, 114] width 287 height 24
click at [183, 95] on button "Quote" at bounding box center [183, 94] width 32 height 14
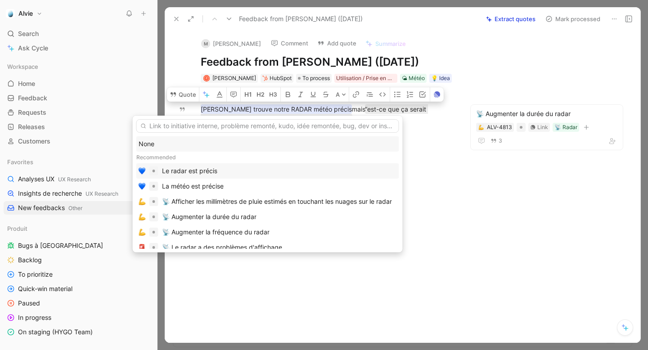
click at [269, 169] on div "Le radar est précis" at bounding box center [279, 171] width 235 height 11
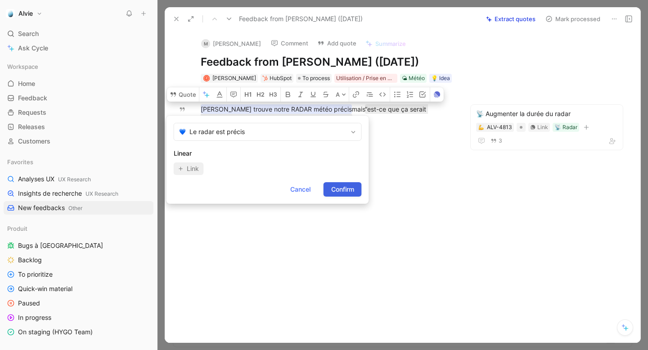
click at [350, 190] on span "Confirm" at bounding box center [342, 189] width 23 height 11
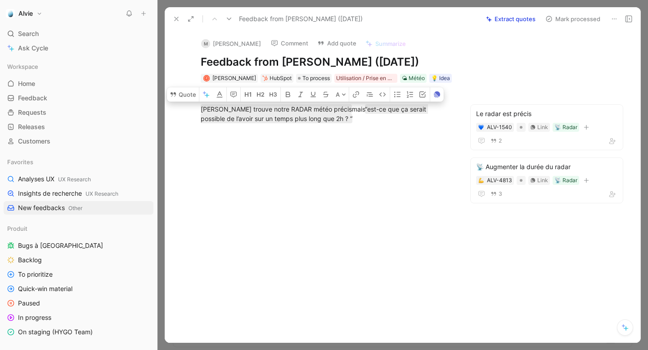
click at [566, 21] on button "Mark processed" at bounding box center [573, 19] width 63 height 13
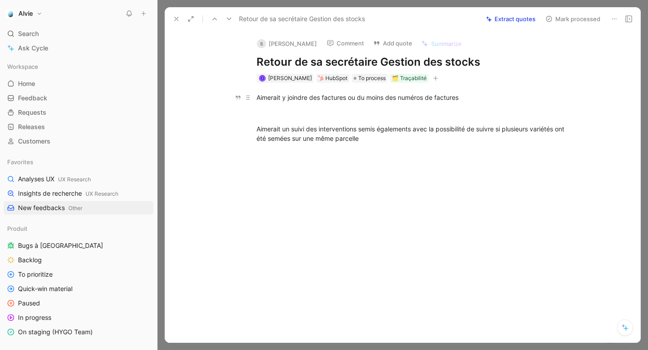
click at [353, 99] on div "Aimerait y joindre des factures ou du moins des numéros de factures" at bounding box center [413, 97] width 312 height 9
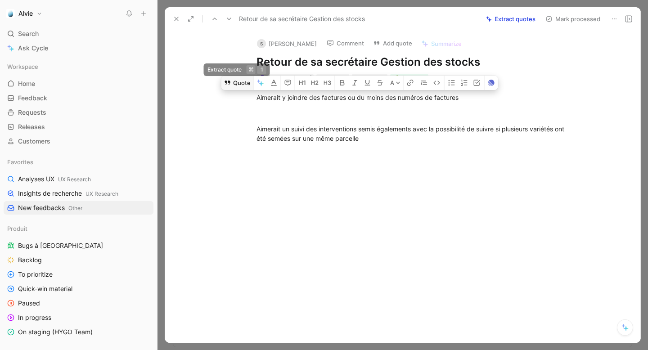
click at [231, 80] on icon at bounding box center [227, 82] width 7 height 7
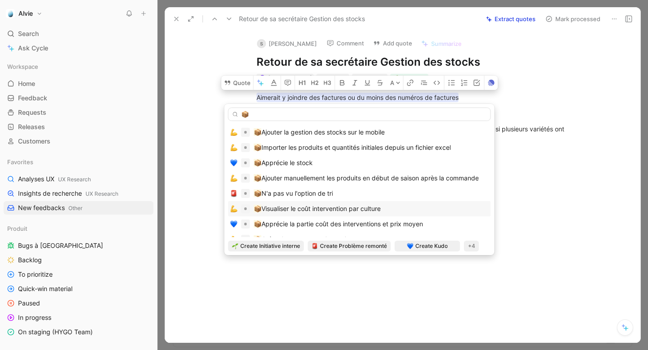
scroll to position [10, 0]
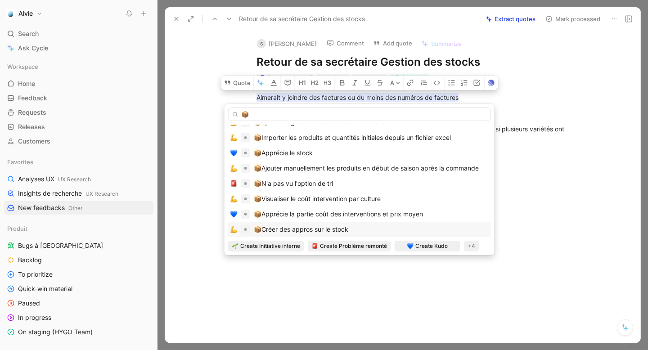
type input "📦"
click at [303, 230] on span "Créer des appros sur le stock" at bounding box center [305, 230] width 87 height 8
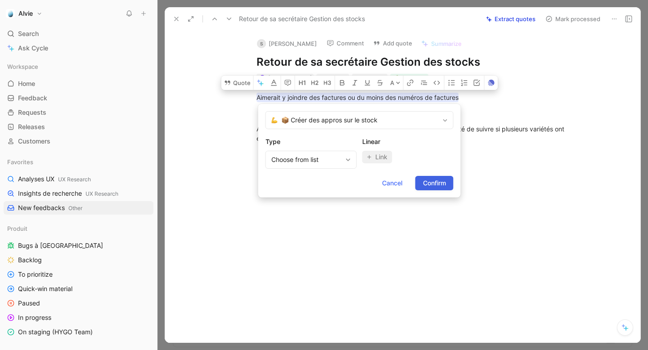
click at [430, 189] on button "Confirm" at bounding box center [435, 183] width 38 height 14
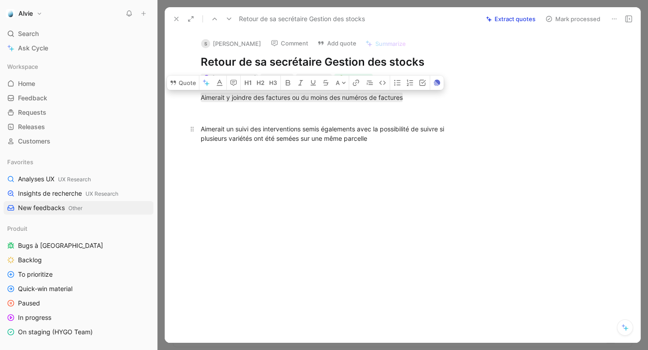
click at [299, 130] on div "Aimerait un suivi des interventions semis égalements avec la possibilité de sui…" at bounding box center [327, 133] width 253 height 19
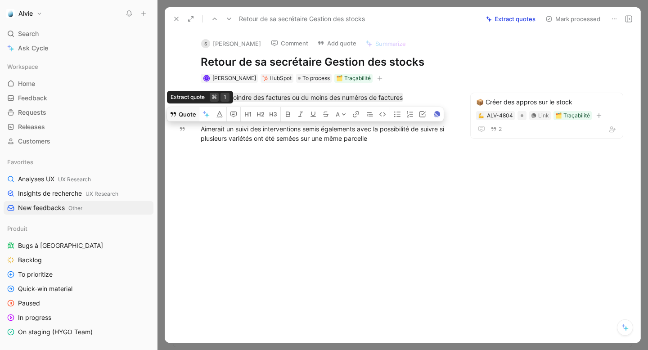
click at [189, 116] on button "Quote" at bounding box center [183, 114] width 32 height 14
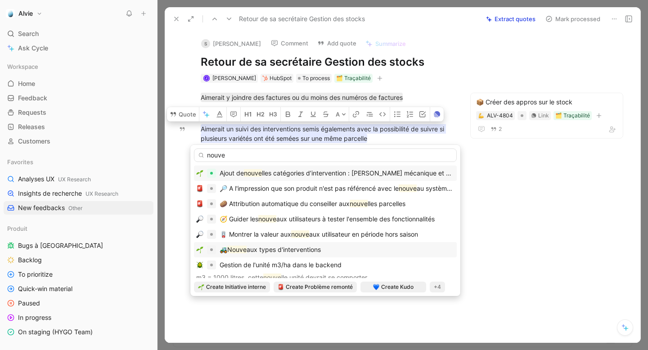
type input "nouve"
click at [256, 250] on span "aux types d'interventions" at bounding box center [284, 250] width 74 height 8
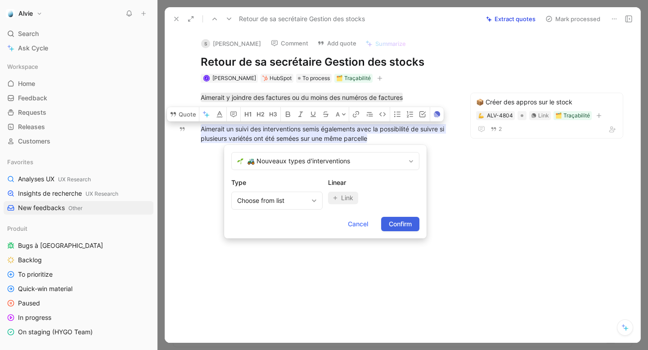
click at [399, 227] on span "Confirm" at bounding box center [400, 224] width 23 height 11
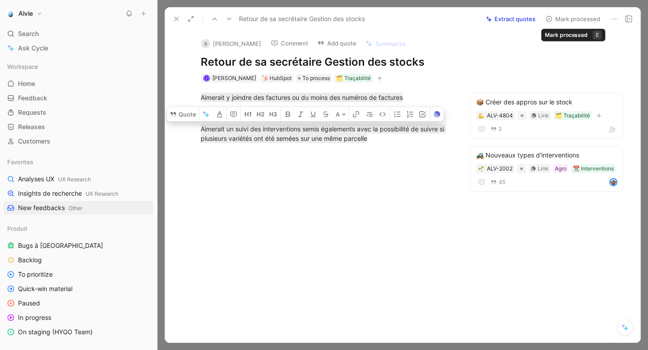
click at [572, 21] on button "Mark processed" at bounding box center [573, 19] width 63 height 13
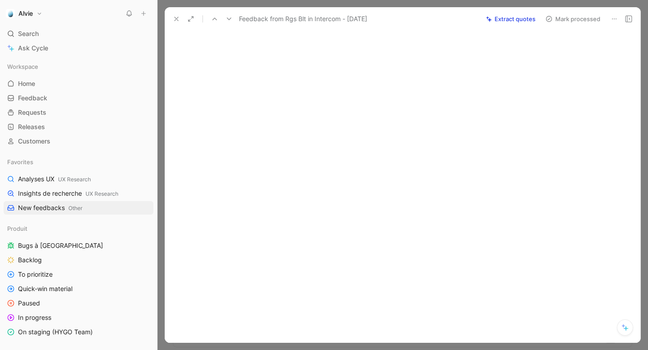
scroll to position [3656, 0]
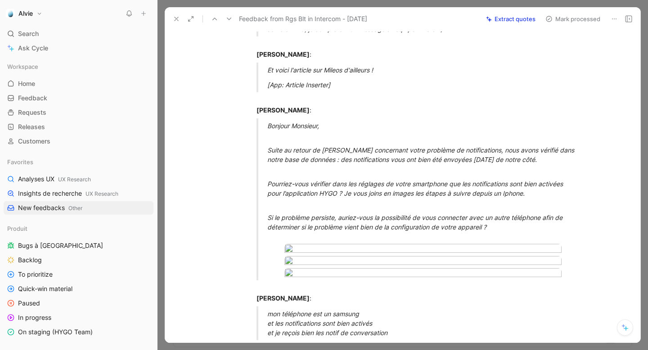
scroll to position [0, 0]
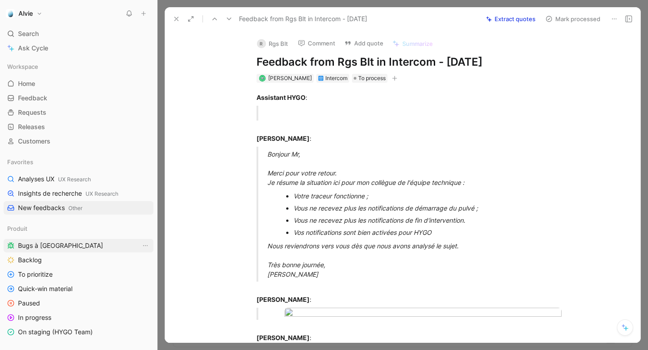
click at [63, 248] on link "Bugs à [GEOGRAPHIC_DATA]" at bounding box center [79, 246] width 150 height 14
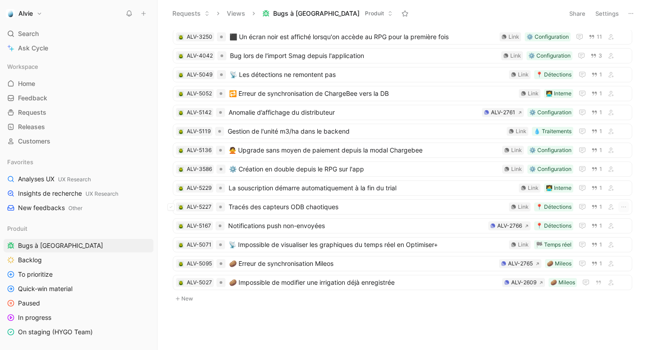
scroll to position [15, 0]
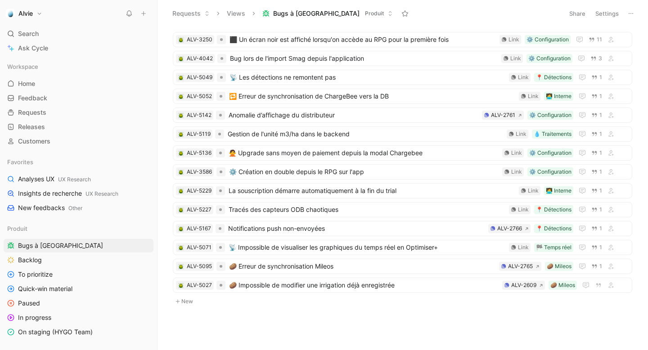
click at [186, 305] on button "New" at bounding box center [403, 301] width 462 height 11
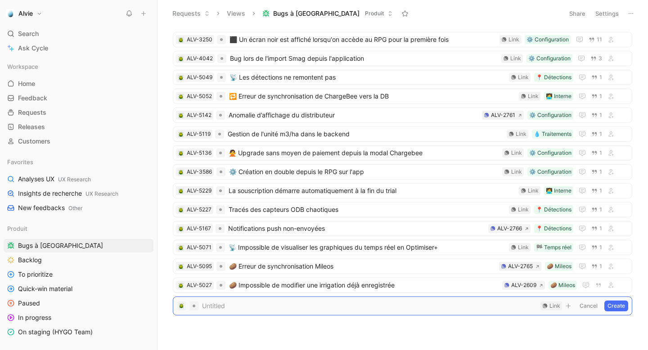
click at [582, 302] on button "Cancel" at bounding box center [589, 306] width 24 height 11
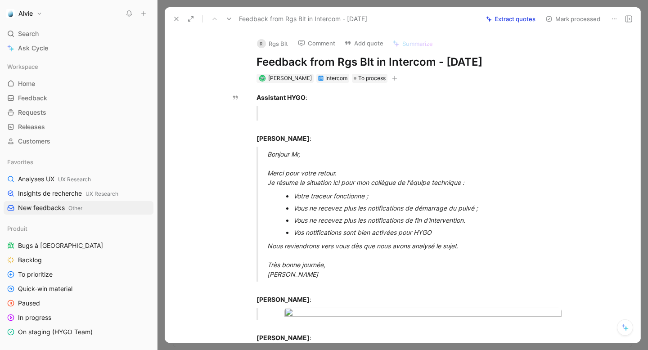
click at [371, 46] on button "Add quote" at bounding box center [363, 43] width 47 height 13
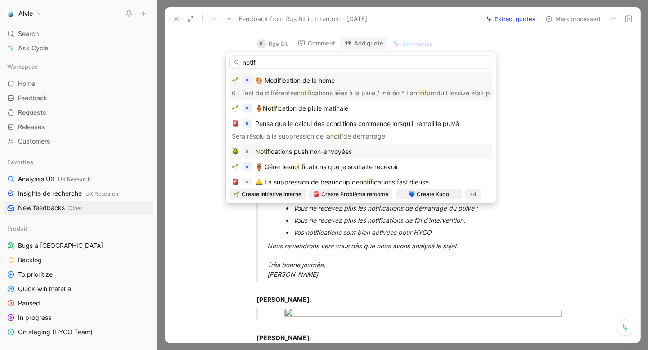
type input "notif"
click at [342, 150] on span "ications push non-envoyées" at bounding box center [311, 152] width 82 height 8
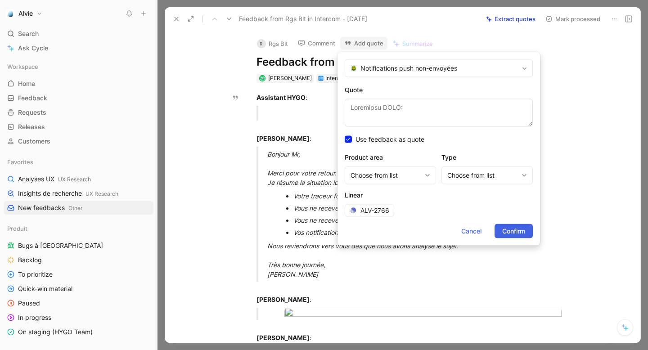
click at [506, 229] on span "Confirm" at bounding box center [514, 231] width 23 height 11
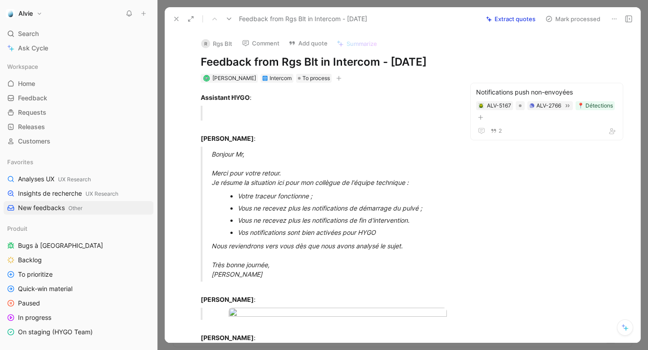
click at [580, 19] on button "Mark processed" at bounding box center [573, 19] width 63 height 13
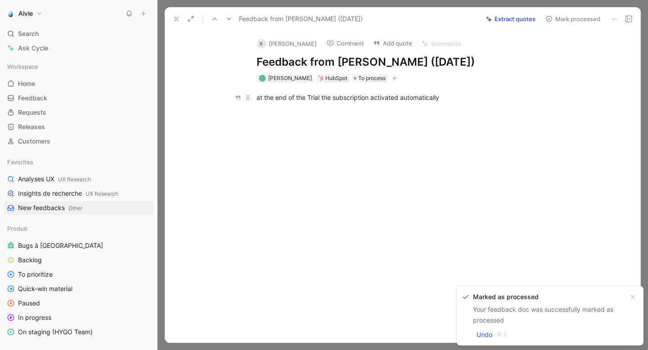
click at [391, 98] on div "at the end of the Trial the subscription activated automatically" at bounding box center [413, 97] width 312 height 9
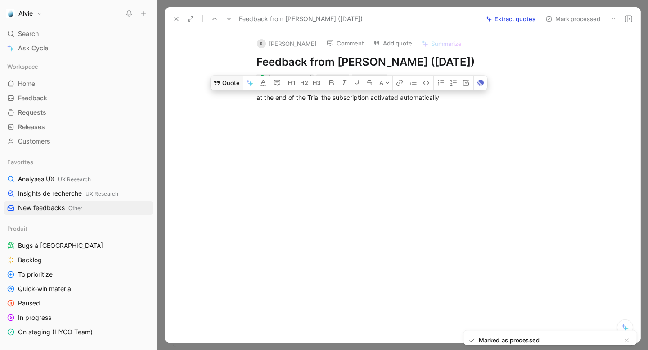
click at [230, 82] on button "Quote" at bounding box center [227, 83] width 32 height 14
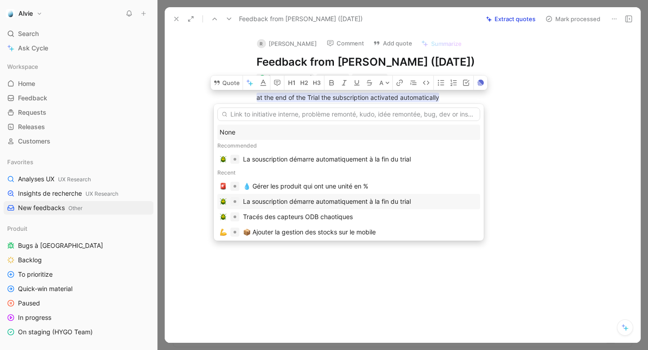
click at [315, 200] on div "La souscription démarre automatiquement à la fin du trial" at bounding box center [327, 201] width 168 height 11
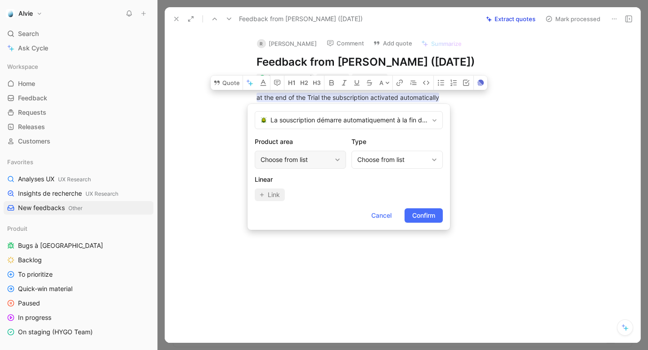
click at [299, 165] on div "Choose from list" at bounding box center [300, 160] width 91 height 18
click at [364, 164] on div "Choose from list" at bounding box center [393, 159] width 71 height 11
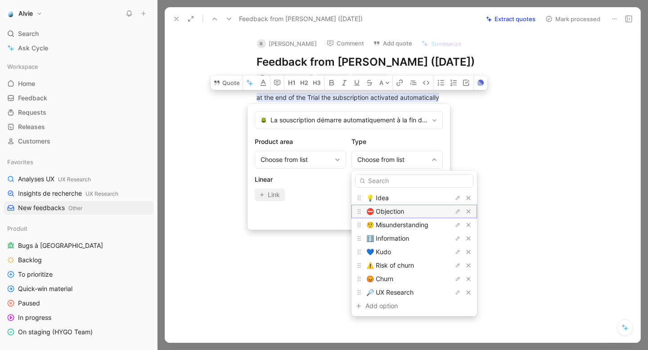
click at [396, 215] on span "⛔️ Objection" at bounding box center [386, 212] width 38 height 8
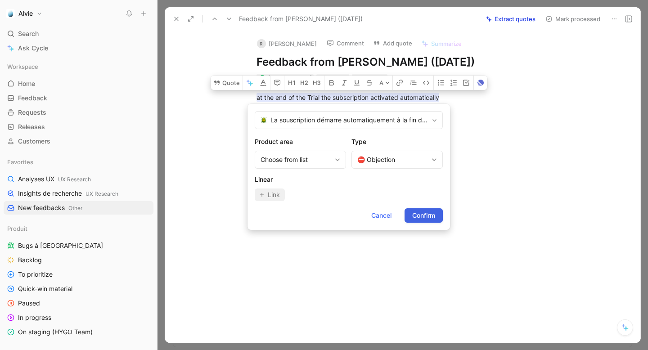
click at [425, 214] on span "Confirm" at bounding box center [423, 215] width 23 height 11
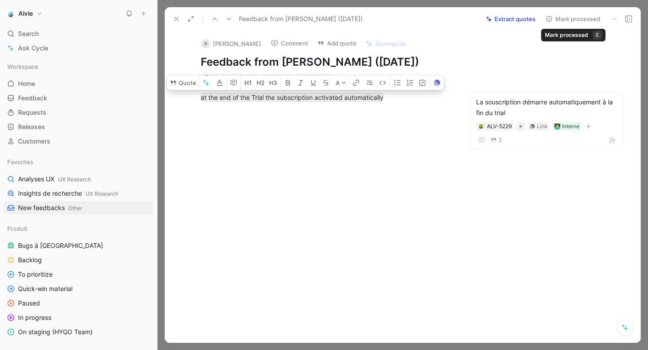
click at [565, 18] on button "Mark processed" at bounding box center [573, 19] width 63 height 13
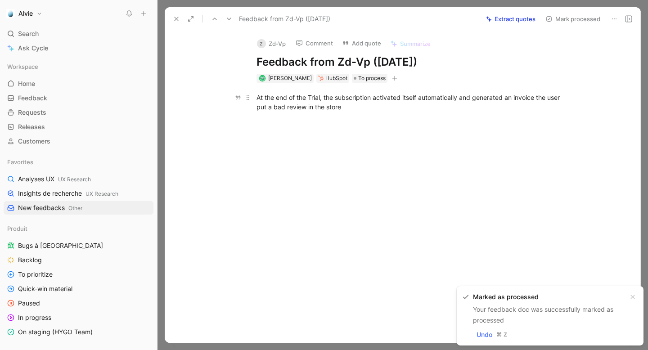
click at [384, 92] on p "At the end of the Trial, the subscription activated itself automatically and ge…" at bounding box center [413, 102] width 346 height 24
click at [366, 101] on div "At the end of the Trial, the subscription activated itself automatically and ge…" at bounding box center [413, 102] width 312 height 19
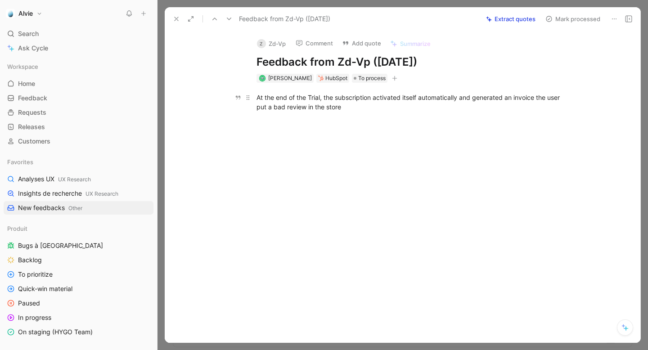
click at [366, 101] on div "At the end of the Trial, the subscription activated itself automatically and ge…" at bounding box center [413, 102] width 312 height 19
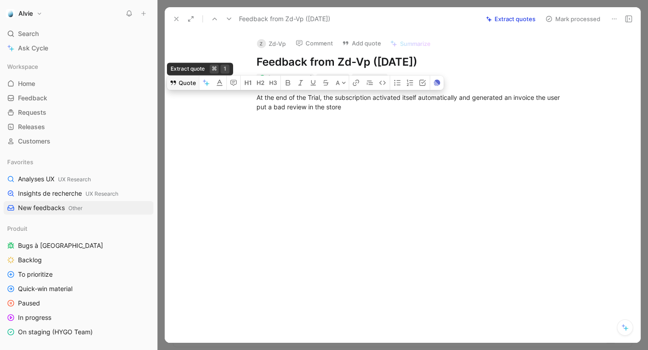
click at [184, 87] on button "Quote" at bounding box center [183, 83] width 32 height 14
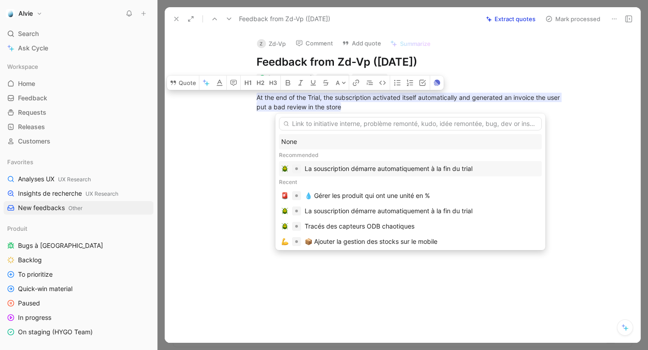
click at [404, 168] on div "La souscription démarre automatiquement à la fin du trial" at bounding box center [389, 168] width 168 height 11
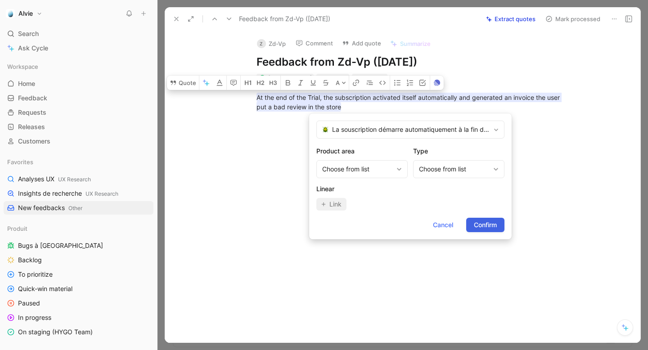
click at [491, 232] on form "La souscription démarre automatiquement à la fin du trial Product area Choose f…" at bounding box center [410, 176] width 203 height 126
click at [493, 222] on span "Confirm" at bounding box center [485, 225] width 23 height 11
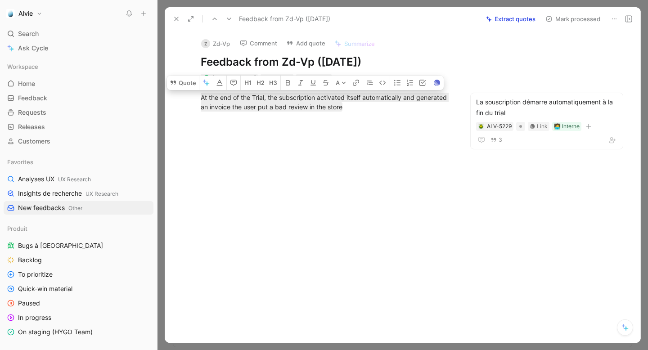
click at [390, 122] on div at bounding box center [327, 174] width 287 height 105
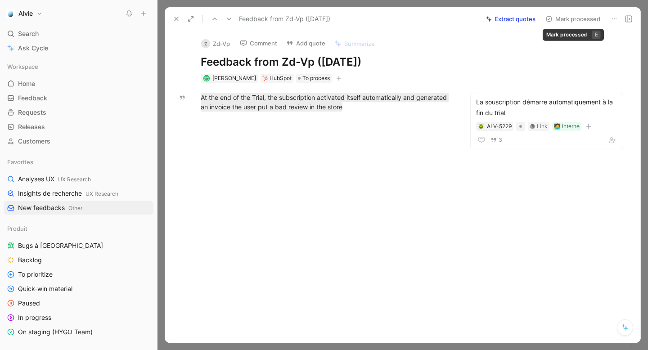
click at [557, 19] on button "Mark processed" at bounding box center [573, 19] width 63 height 13
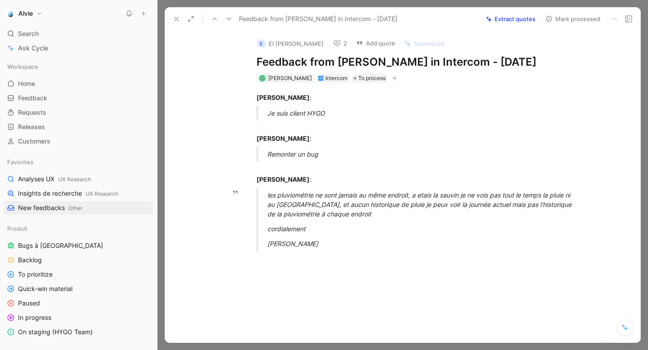
click at [346, 198] on div "les pluviométrie ne sont jamais au même endroit, a etais la sauvin je ne vois p…" at bounding box center [423, 204] width 312 height 28
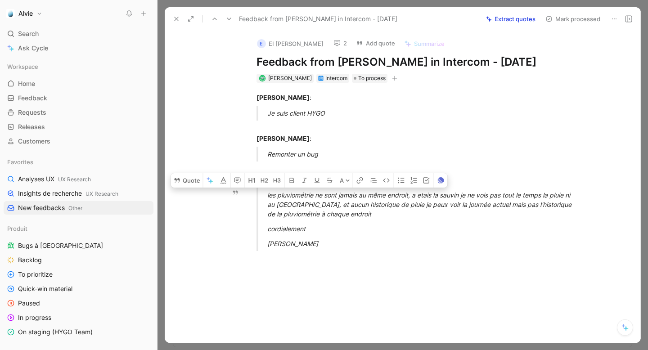
click at [300, 205] on div "les pluviométrie ne sont jamais au même endroit, a etais la sauvin je ne vois p…" at bounding box center [423, 204] width 312 height 28
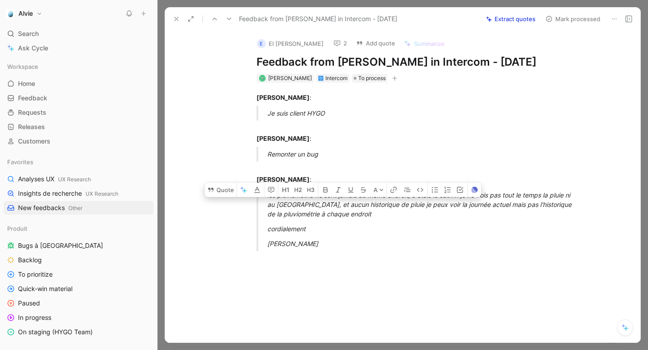
drag, startPoint x: 332, startPoint y: 204, endPoint x: 371, endPoint y: 216, distance: 40.7
click at [371, 216] on div "les pluviométrie ne sont jamais au même endroit, a etais la sauvin je ne vois p…" at bounding box center [423, 204] width 312 height 28
click at [226, 190] on button "Quote" at bounding box center [221, 190] width 32 height 14
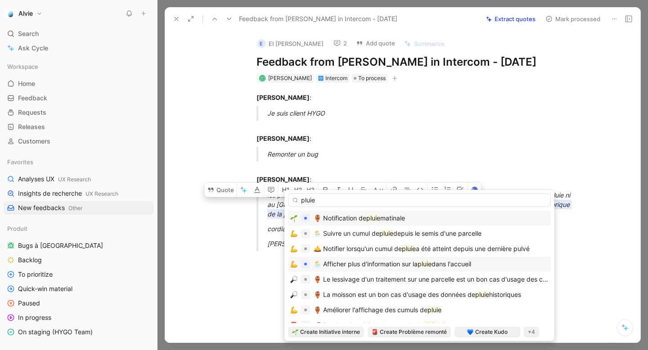
type input "pluie"
click at [371, 264] on span "🌦️ Afficher plus d'information sur la" at bounding box center [366, 264] width 104 height 8
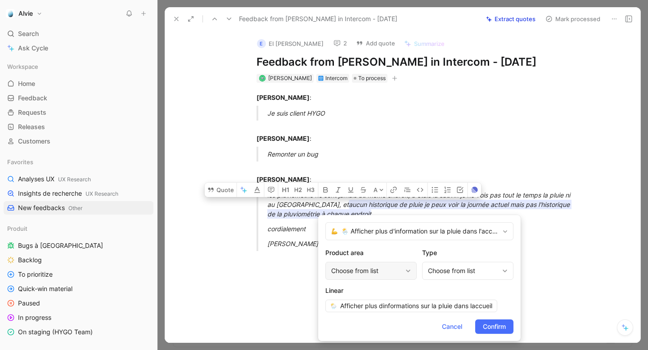
click at [377, 278] on div "Choose from list" at bounding box center [371, 271] width 91 height 18
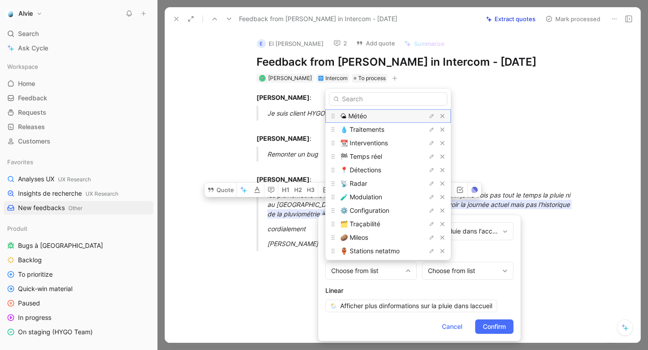
click at [390, 114] on div "🌤 Météo" at bounding box center [374, 116] width 68 height 11
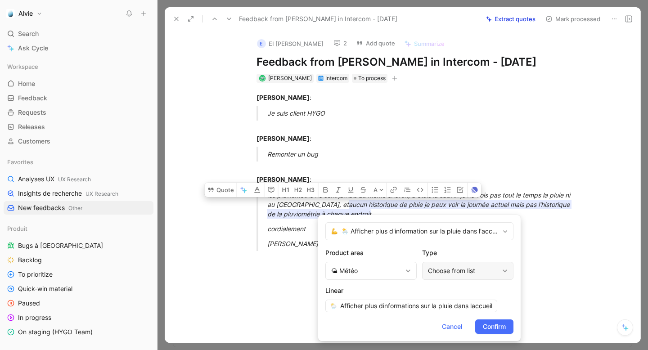
click at [448, 268] on div "Choose from list" at bounding box center [463, 271] width 71 height 11
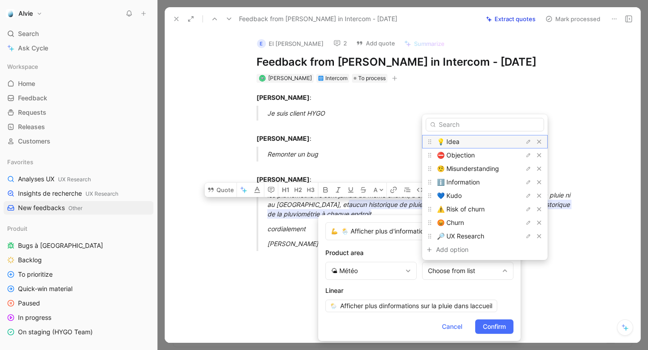
click at [482, 140] on div "💡 Idea" at bounding box center [471, 141] width 68 height 11
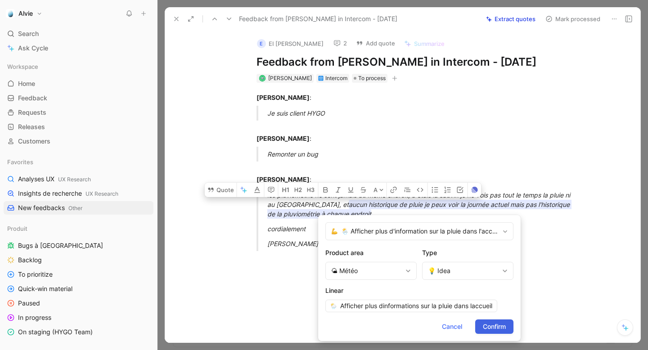
click at [495, 324] on span "Confirm" at bounding box center [494, 327] width 23 height 11
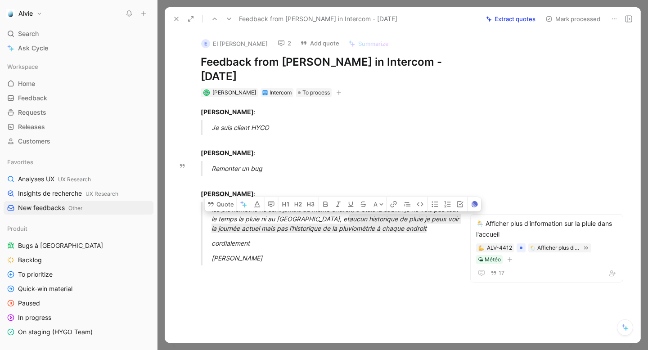
click at [349, 172] on div "Remonter un bug" at bounding box center [338, 168] width 253 height 9
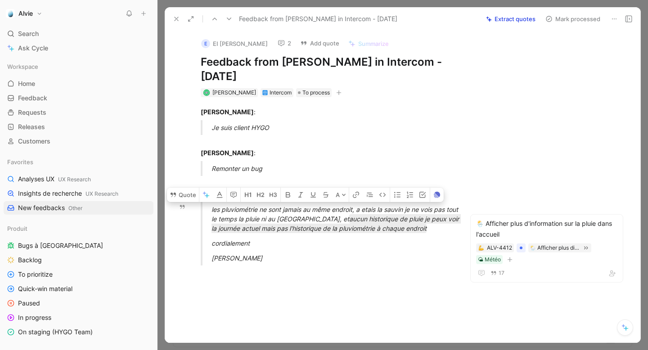
drag, startPoint x: 212, startPoint y: 212, endPoint x: 340, endPoint y: 217, distance: 128.0
click at [340, 217] on div "les pluviométrie ne sont jamais au même endroit, a etais la sauvin je ne vois p…" at bounding box center [338, 219] width 253 height 28
click at [176, 191] on button "Quote" at bounding box center [183, 195] width 32 height 14
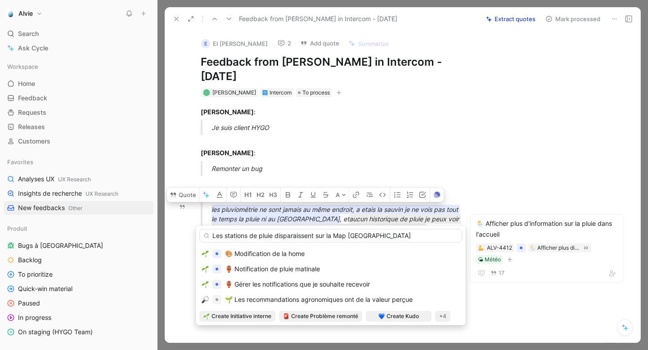
click at [212, 238] on input "Les stations de pluie disparaissent sur la Map Netatmo" at bounding box center [330, 236] width 263 height 14
type input "Les stations de pluie disparaissent sur la Map Netatmo"
click at [447, 316] on div "+4" at bounding box center [442, 316] width 15 height 11
click at [451, 273] on div "Bug" at bounding box center [448, 272] width 61 height 11
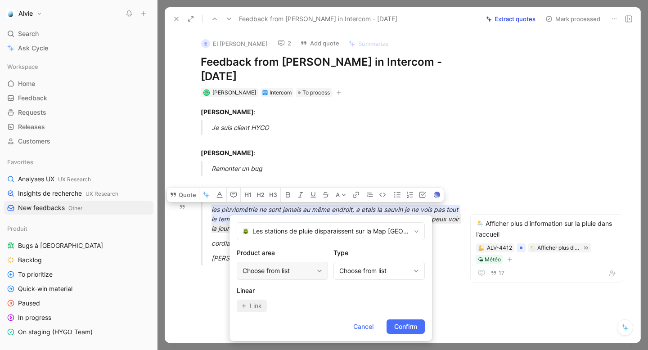
click at [310, 267] on div "Choose from list" at bounding box center [278, 271] width 71 height 11
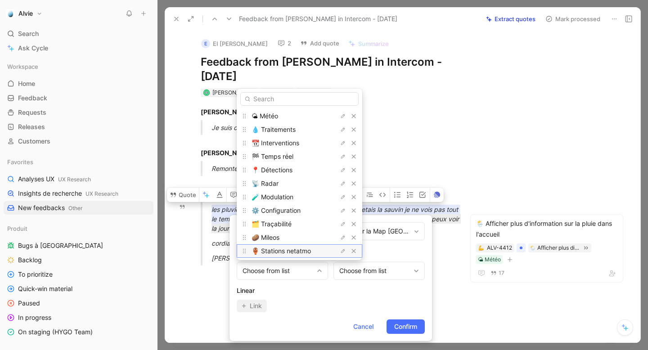
click at [279, 250] on span "🏺 Stations netatmo" at bounding box center [281, 251] width 59 height 8
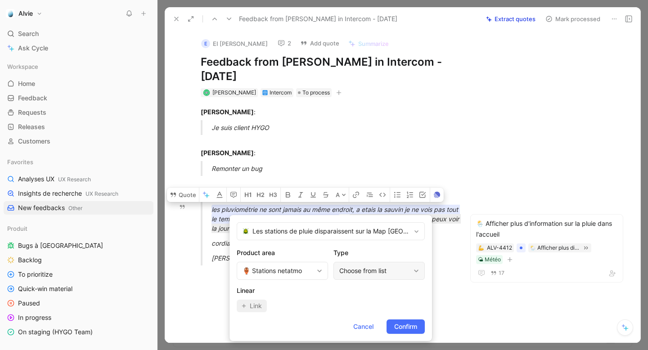
click at [387, 275] on div "Choose from list" at bounding box center [375, 271] width 71 height 11
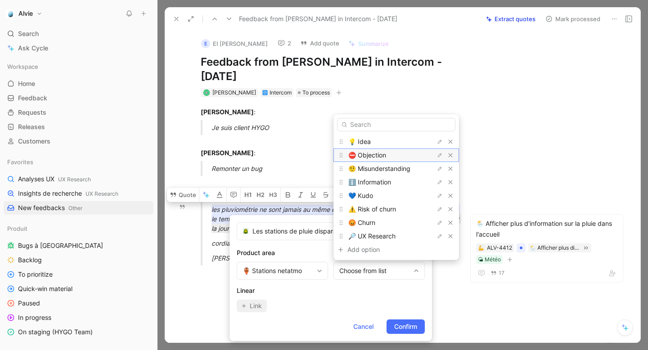
click at [402, 159] on div "⛔️ Objection" at bounding box center [383, 155] width 68 height 11
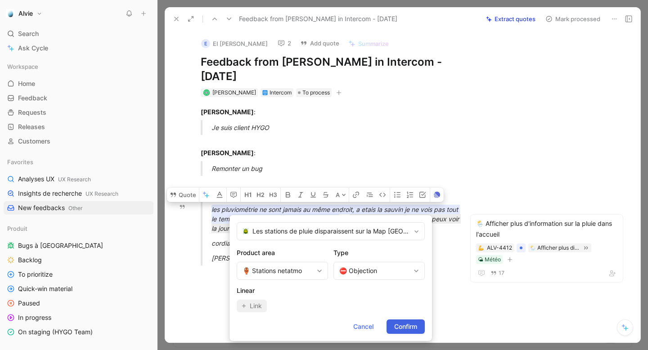
click at [405, 322] on span "Confirm" at bounding box center [405, 327] width 23 height 11
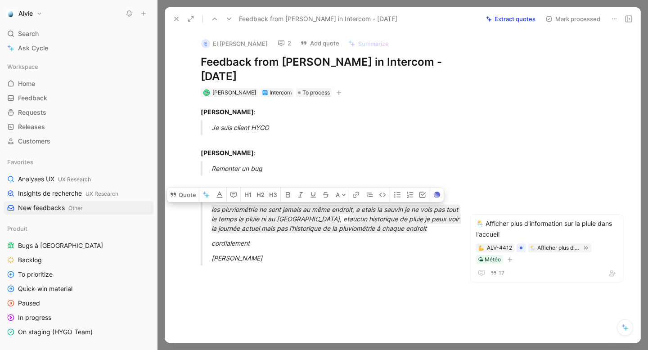
click at [283, 44] on button "2" at bounding box center [285, 43] width 22 height 13
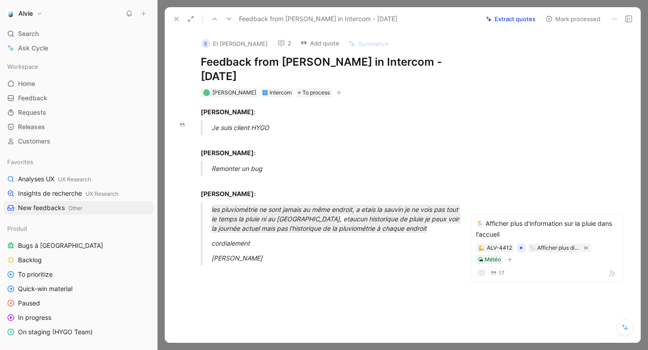
click at [615, 21] on icon at bounding box center [614, 18] width 7 height 7
click at [590, 38] on div "Copy link" at bounding box center [587, 37] width 60 height 11
click at [570, 19] on button "Mark processed" at bounding box center [573, 19] width 63 height 13
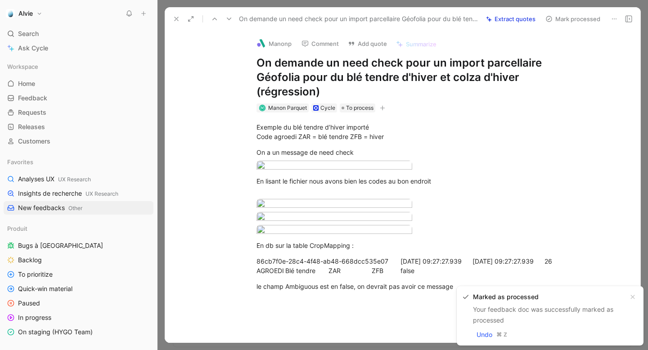
click at [174, 17] on icon at bounding box center [176, 18] width 7 height 7
